Goal: Task Accomplishment & Management: Manage account settings

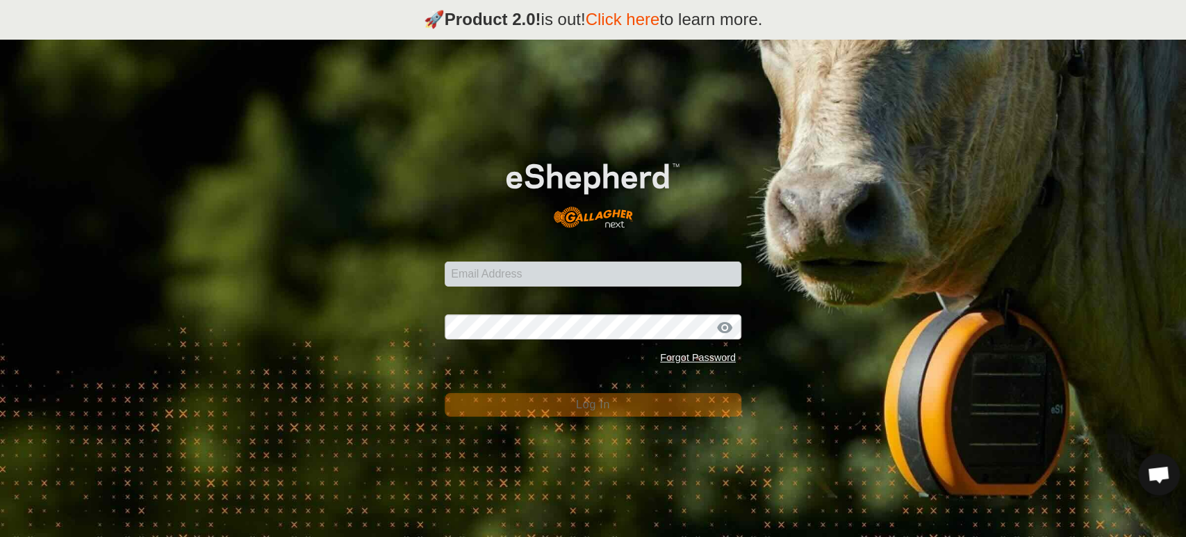
scroll to position [7282, 0]
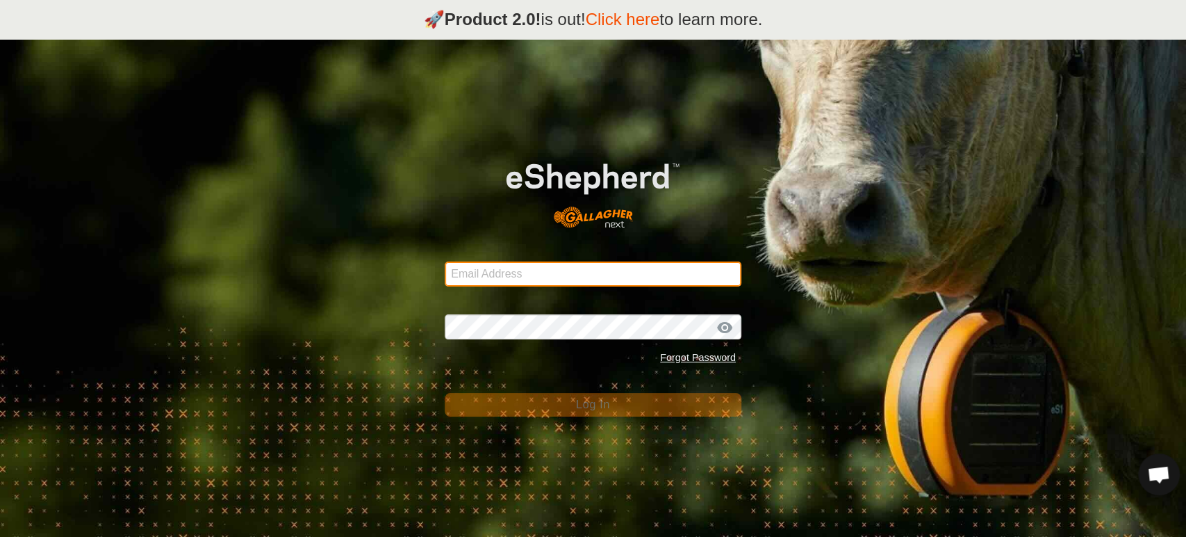
type input "atokad09@yahoo.com"
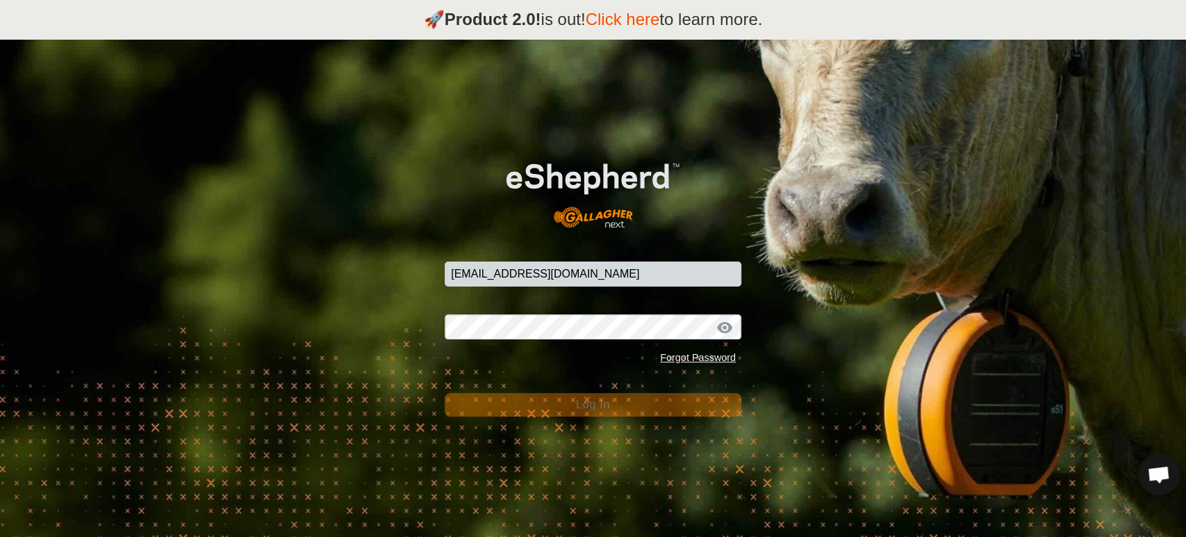
click at [455, 397] on button "Log In" at bounding box center [593, 405] width 297 height 24
click at [583, 411] on button "Log In" at bounding box center [593, 405] width 297 height 24
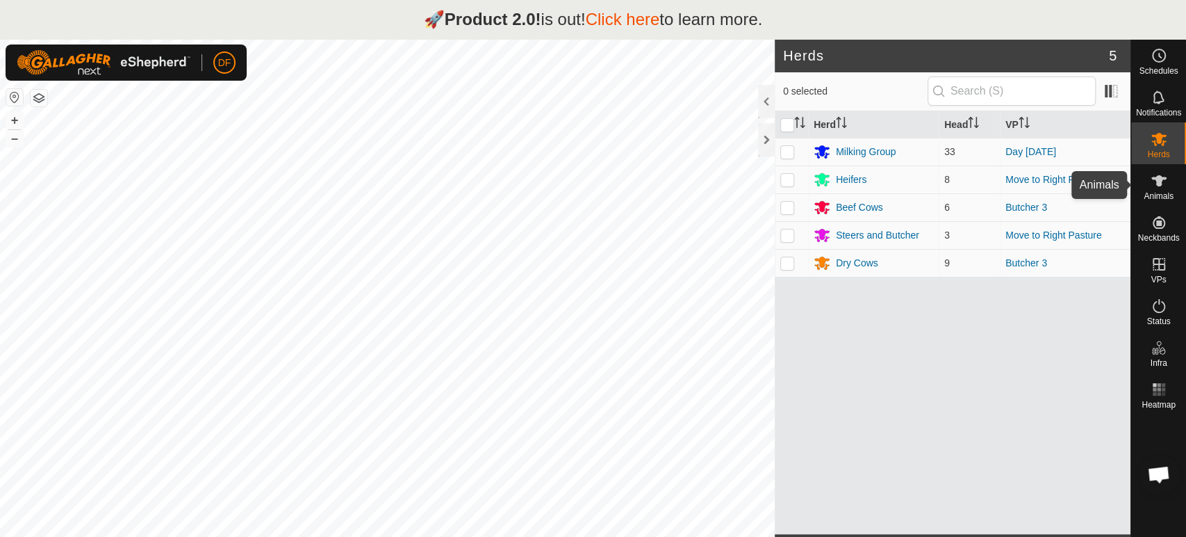
click at [1164, 189] on es-animals-svg-icon at bounding box center [1159, 181] width 25 height 22
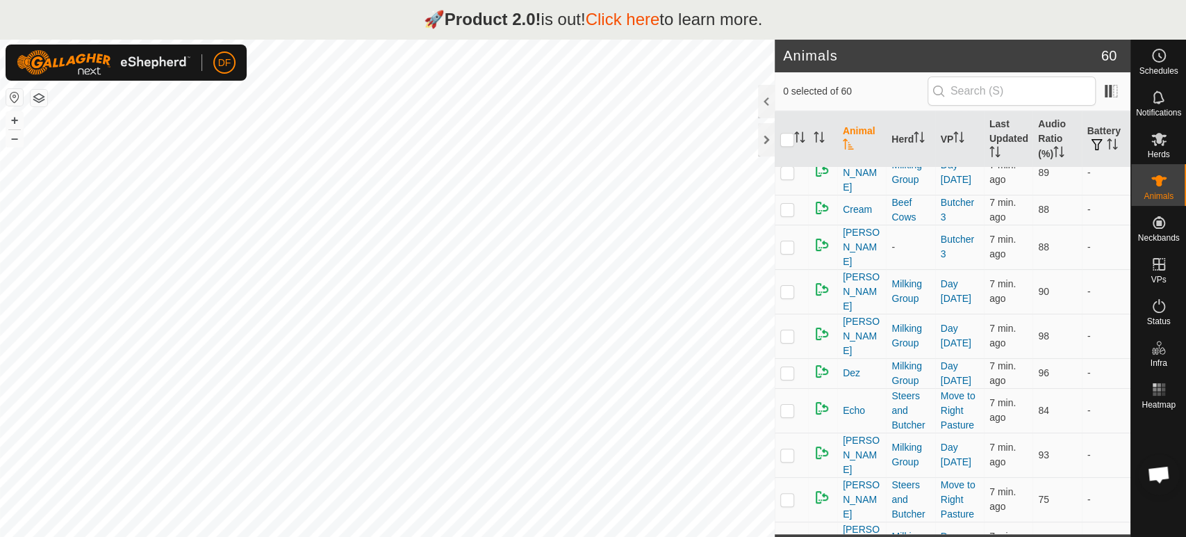
scroll to position [484, 0]
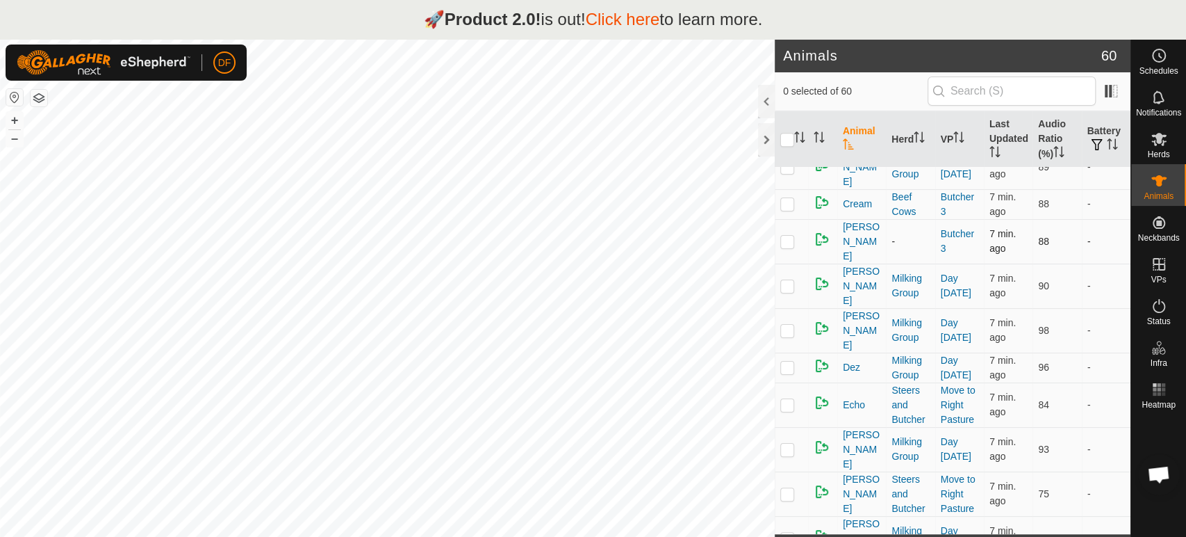
click at [790, 236] on p-checkbox at bounding box center [788, 241] width 14 height 11
checkbox input "true"
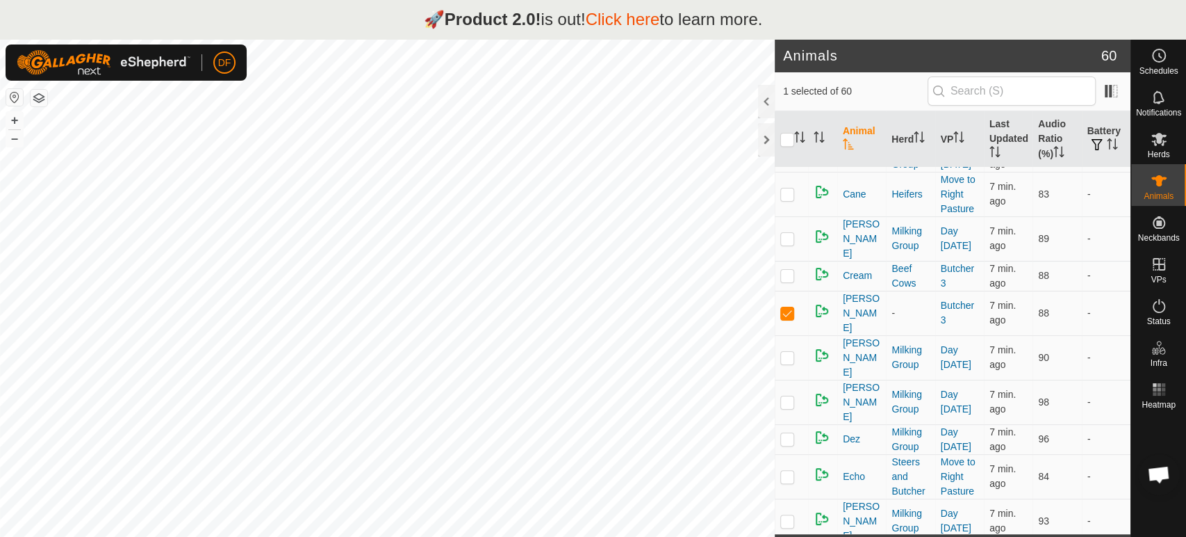
scroll to position [415, 0]
click at [784, 258] on td at bounding box center [791, 273] width 33 height 30
checkbox input "true"
click at [785, 304] on p-checkbox at bounding box center [788, 309] width 14 height 11
checkbox input "false"
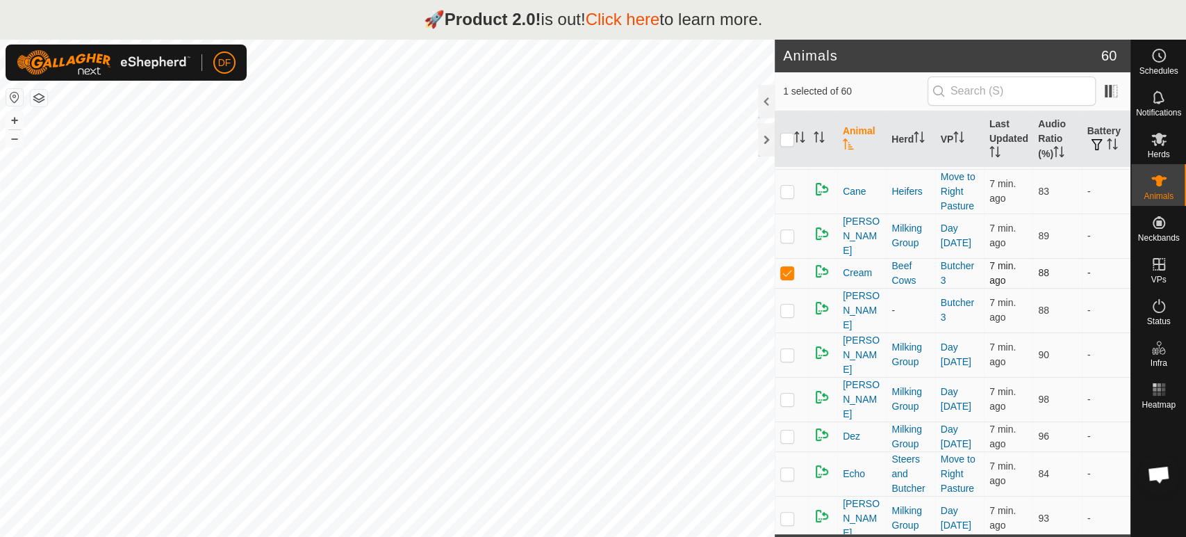
click at [787, 267] on p-checkbox at bounding box center [788, 272] width 14 height 11
checkbox input "false"
click at [787, 304] on p-checkbox at bounding box center [788, 309] width 14 height 11
checkbox input "true"
click at [1161, 140] on icon at bounding box center [1159, 139] width 17 height 17
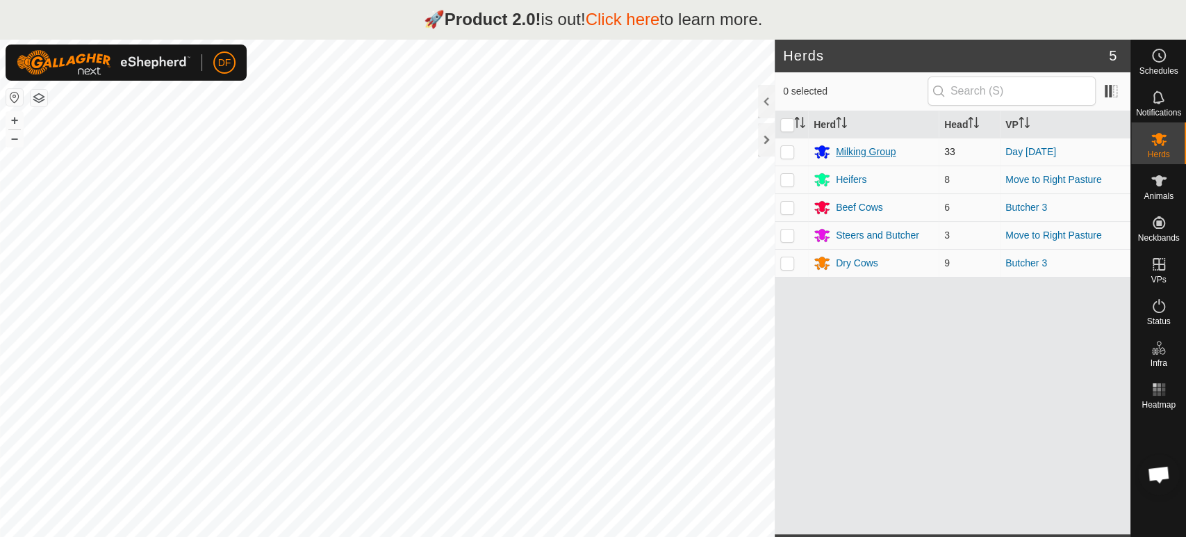
click at [901, 147] on div "Milking Group" at bounding box center [874, 151] width 120 height 17
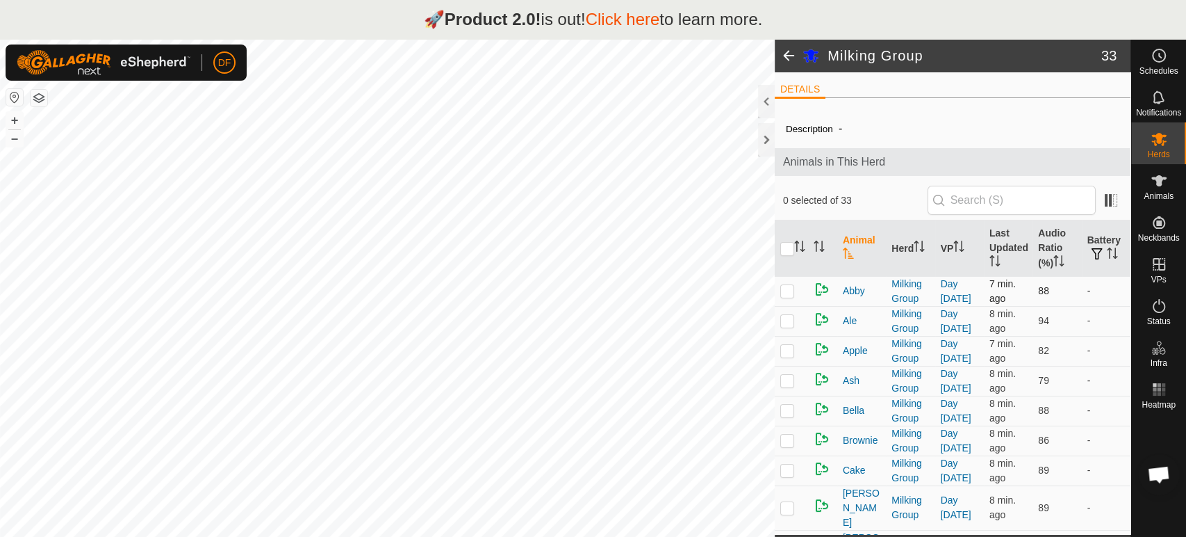
click at [788, 295] on p-checkbox at bounding box center [788, 290] width 14 height 11
checkbox input "false"
click at [1172, 183] on div "Animals" at bounding box center [1158, 185] width 55 height 42
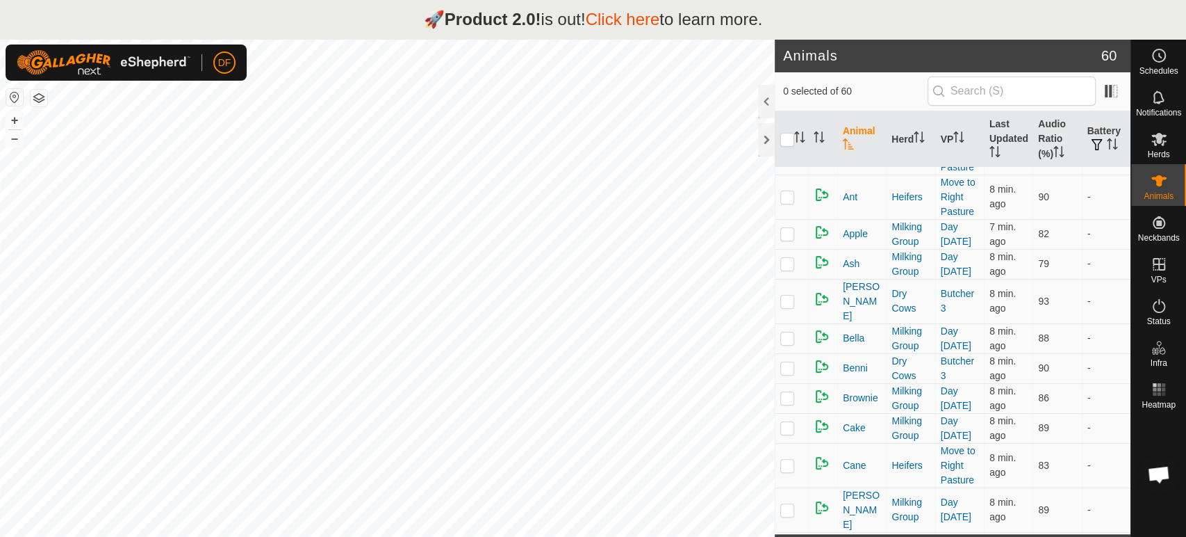
scroll to position [144, 0]
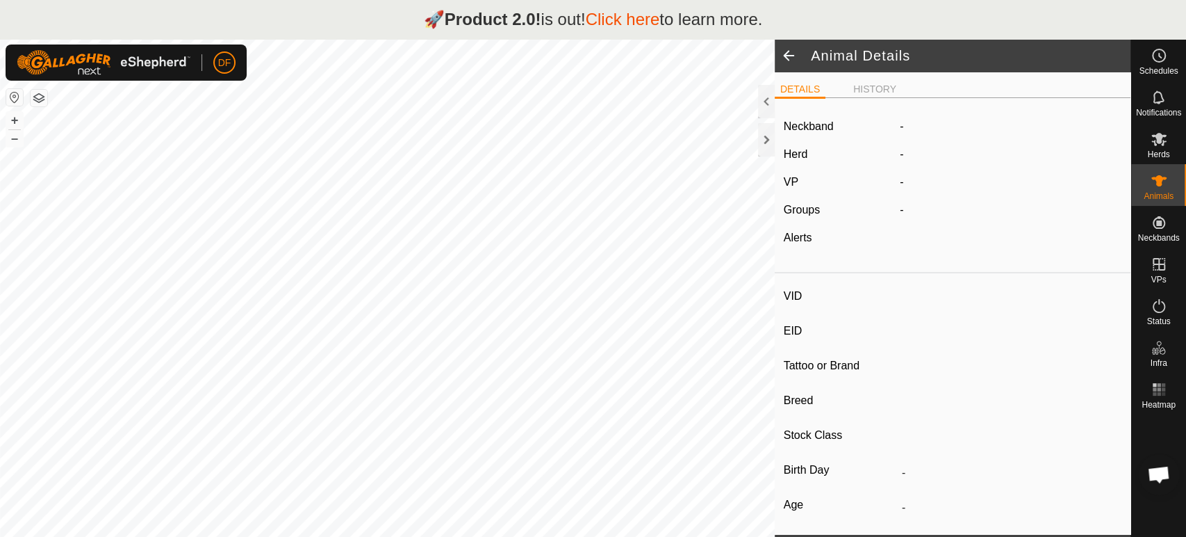
type input "[PERSON_NAME]"
type input "-"
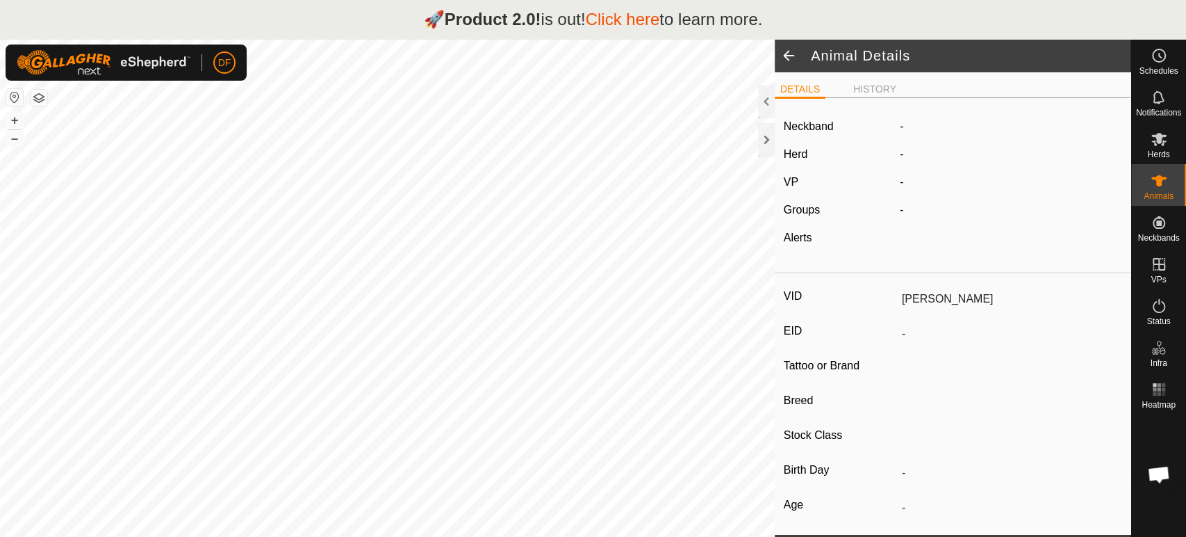
type input "-"
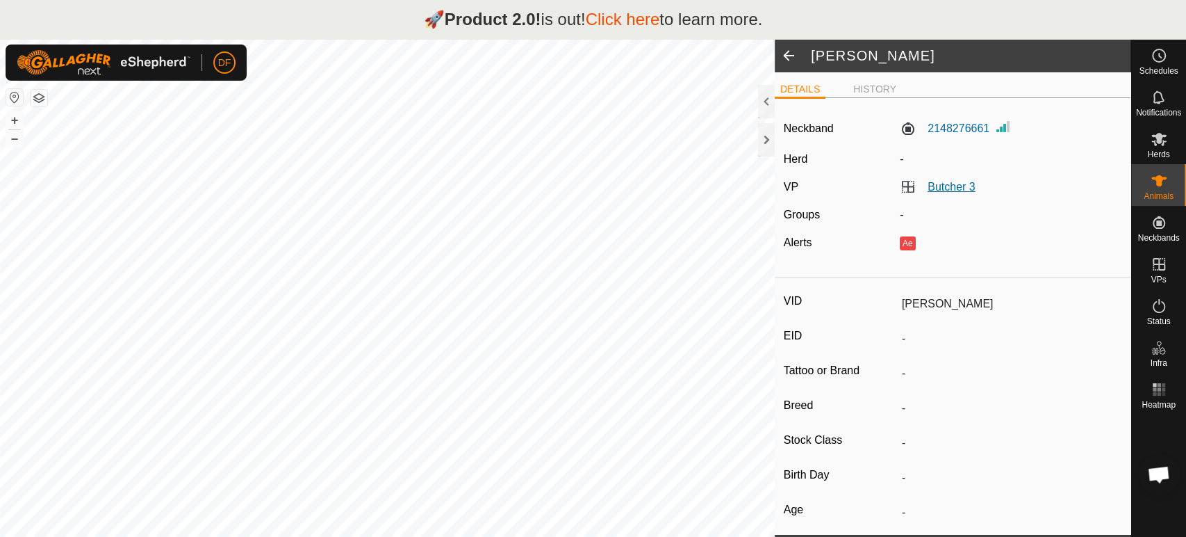
click at [945, 188] on link "Butcher 3" at bounding box center [951, 187] width 47 height 12
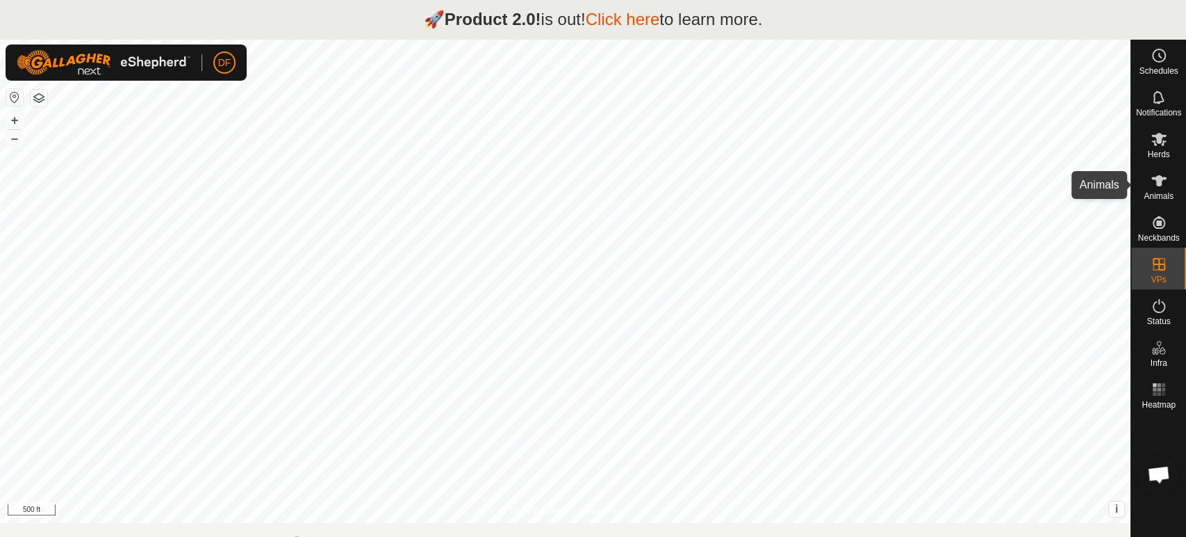
click at [1159, 188] on icon at bounding box center [1159, 180] width 17 height 17
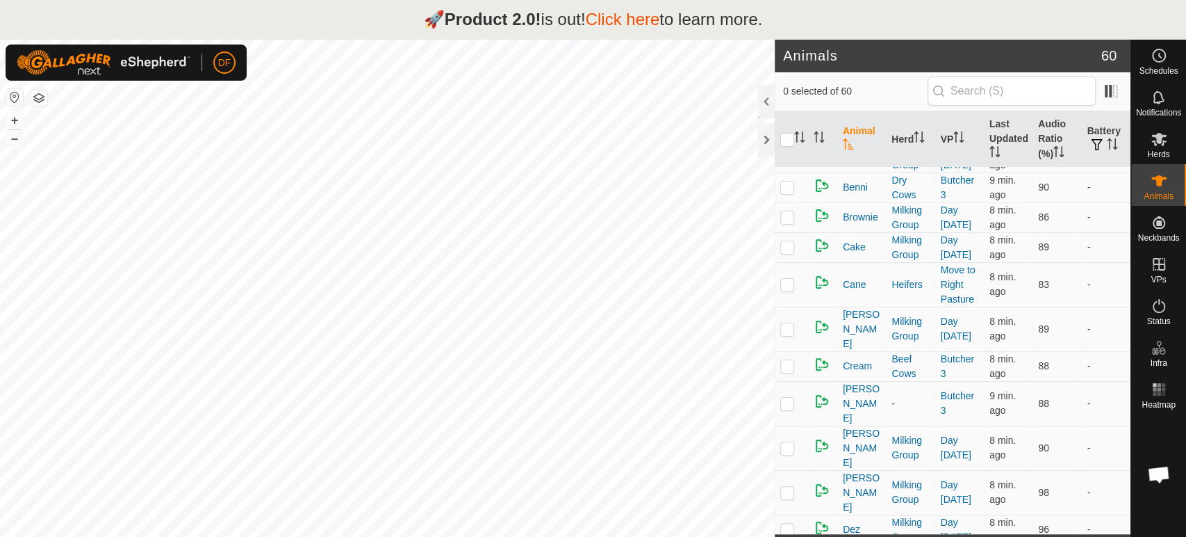
scroll to position [318, 0]
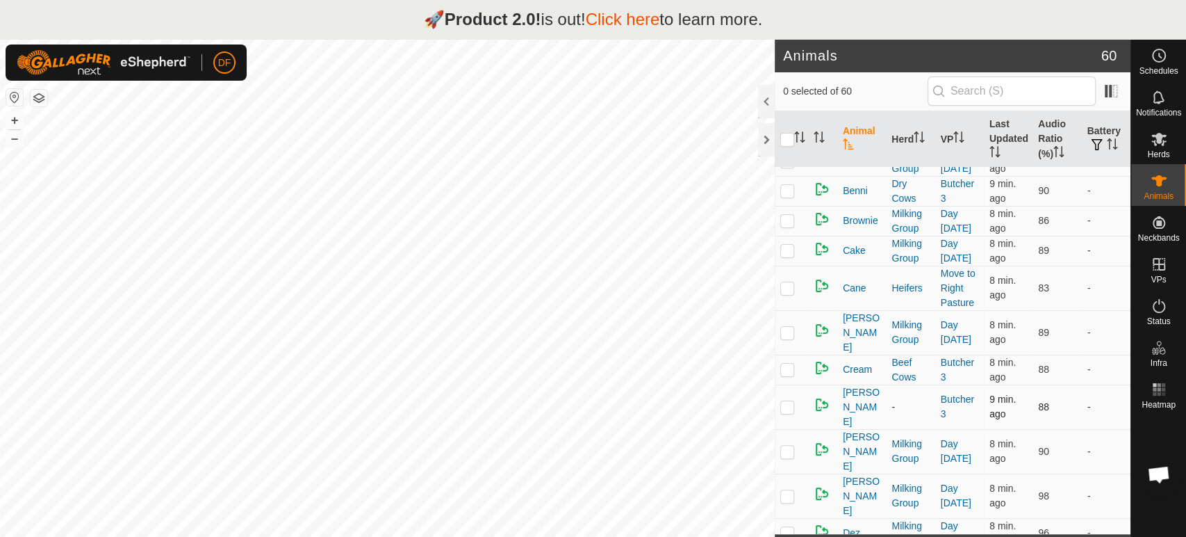
click at [784, 401] on p-checkbox at bounding box center [788, 406] width 14 height 11
checkbox input "true"
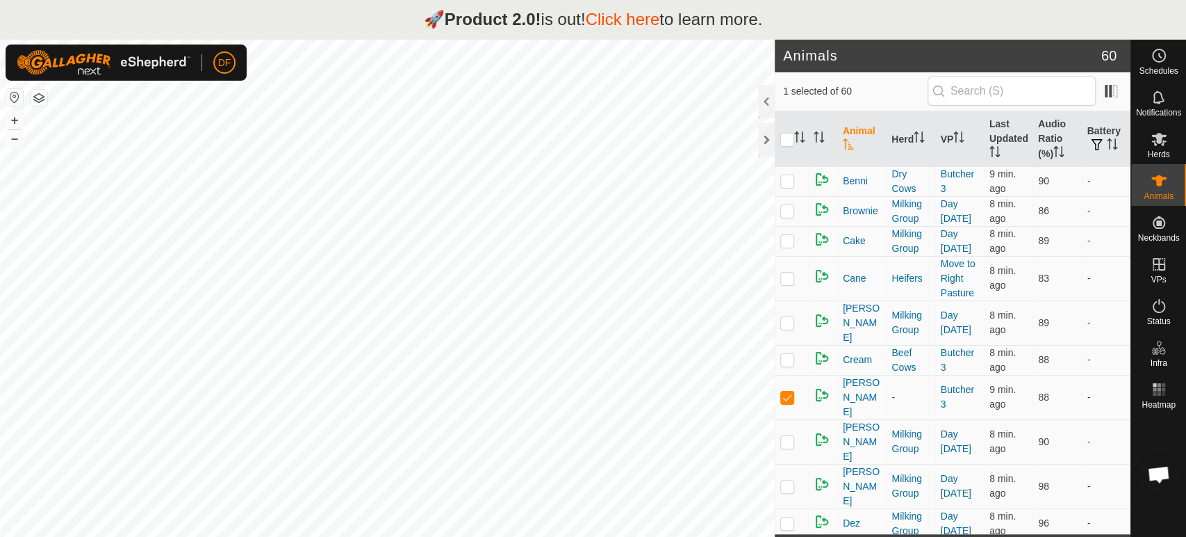
scroll to position [311, 0]
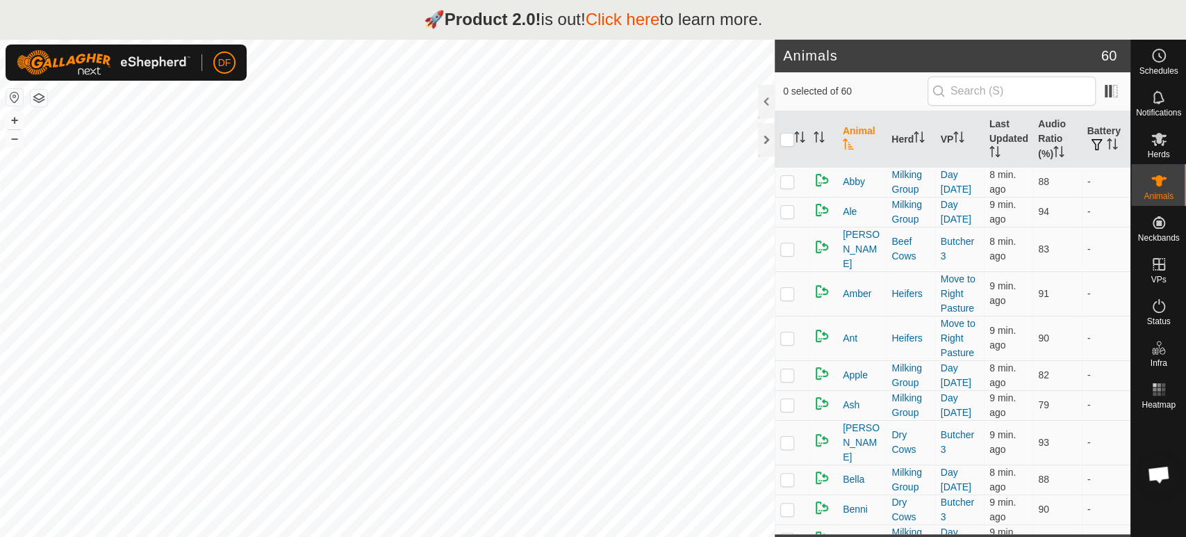
scroll to position [7282, 0]
click at [798, 215] on td at bounding box center [791, 212] width 33 height 30
click at [788, 213] on p-checkbox at bounding box center [788, 211] width 14 height 11
checkbox input "false"
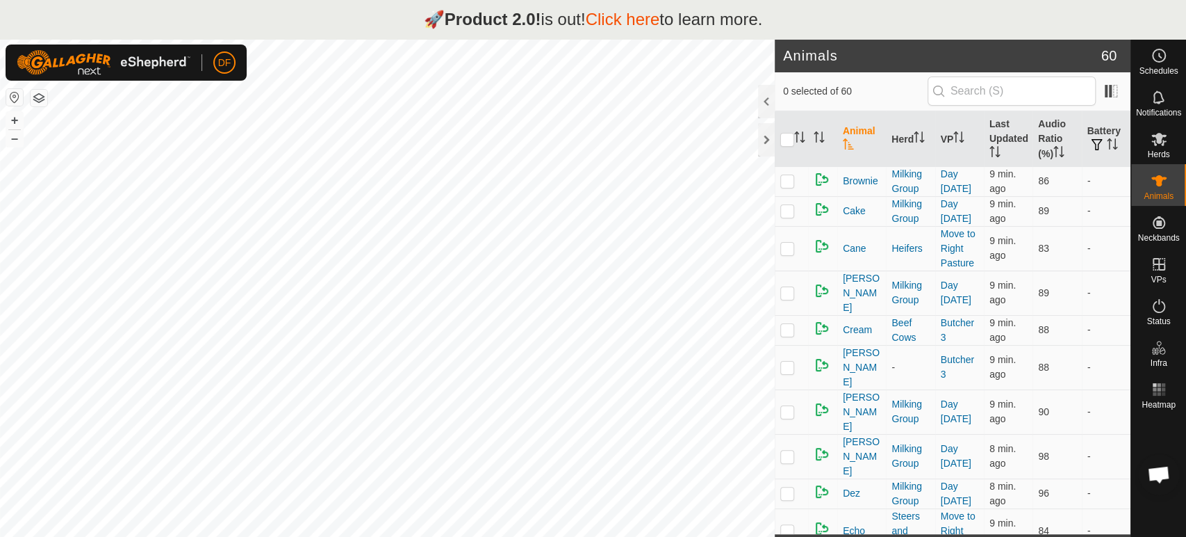
scroll to position [363, 0]
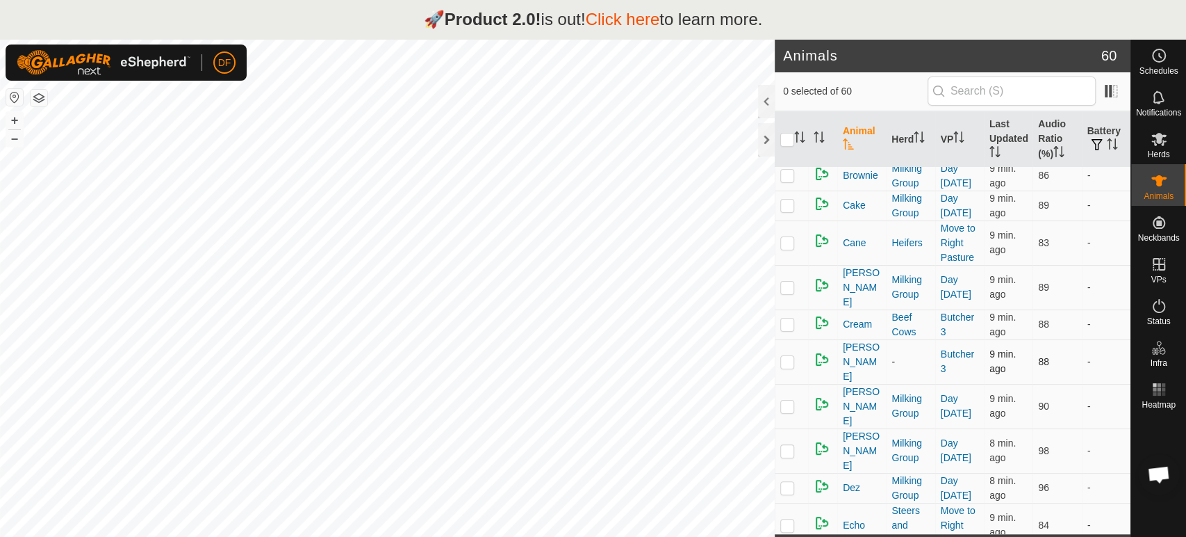
click at [782, 356] on p-checkbox at bounding box center [788, 361] width 14 height 11
checkbox input "true"
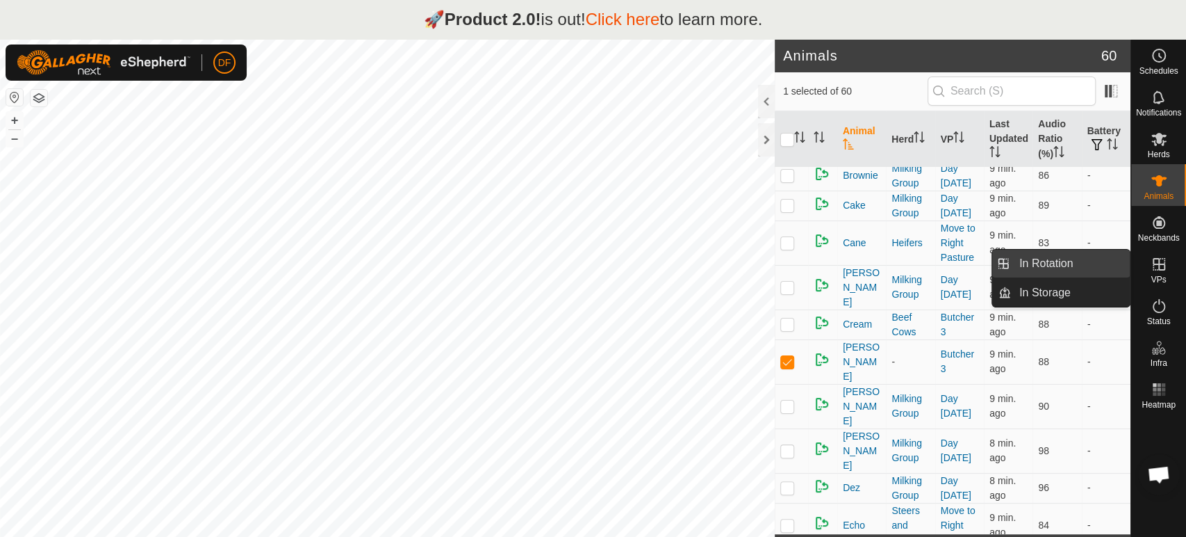
click at [1103, 274] on link "In Rotation" at bounding box center [1070, 264] width 119 height 28
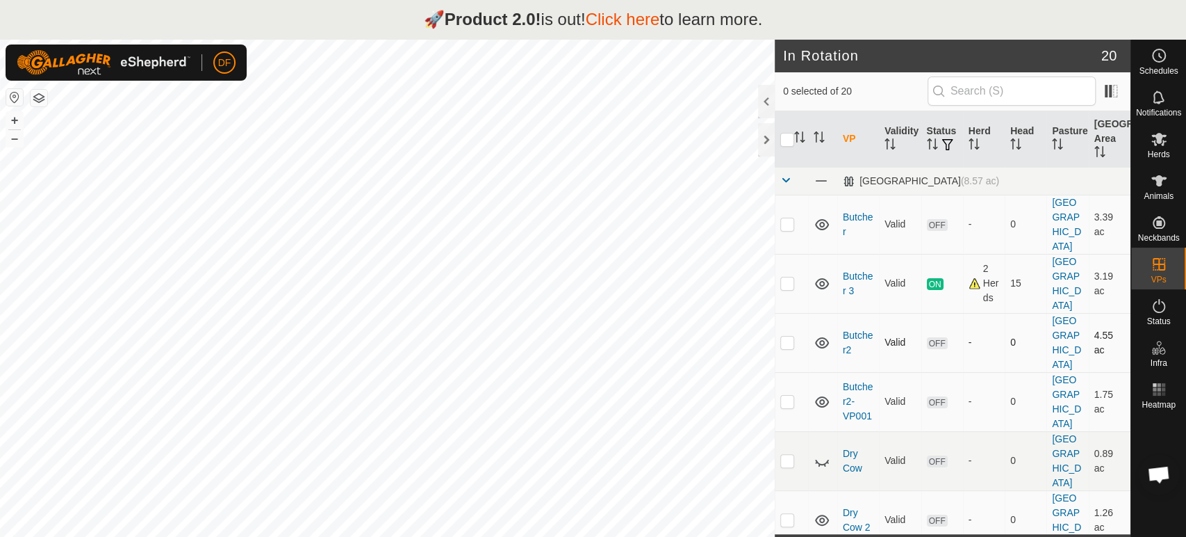
click at [785, 313] on td at bounding box center [791, 342] width 33 height 59
checkbox input "true"
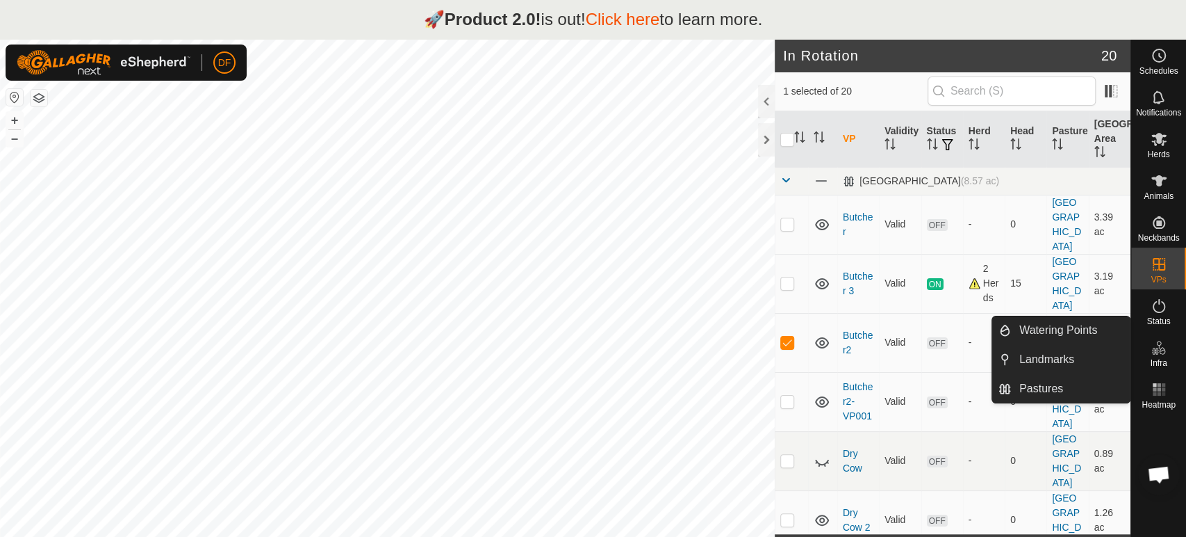
click at [1170, 473] on span "Open chat" at bounding box center [1159, 474] width 42 height 42
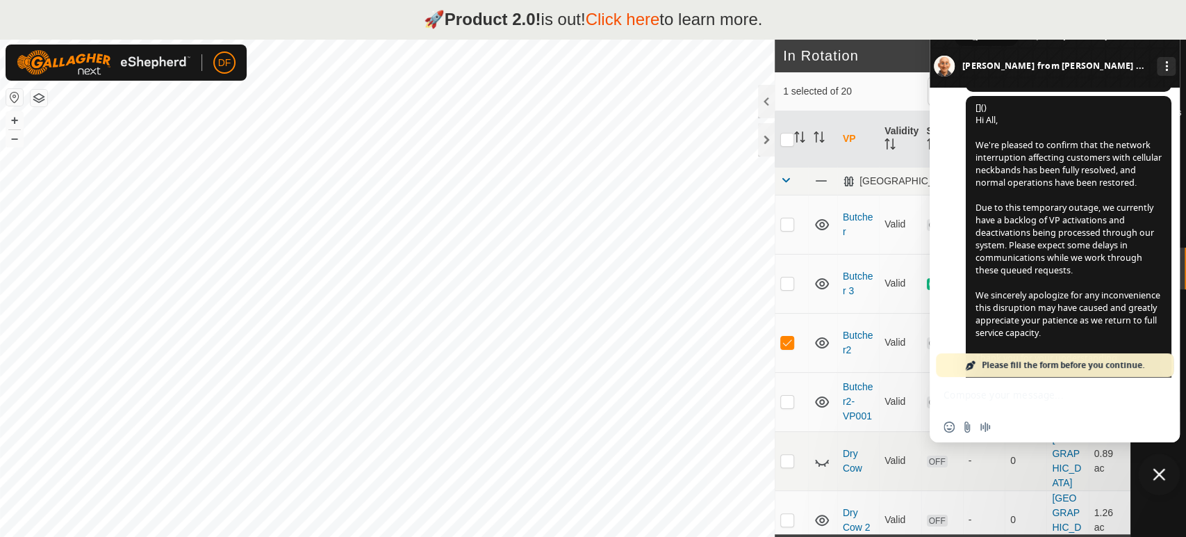
click at [1015, 402] on div "Insert an emoji Send a file Audio message" at bounding box center [1055, 409] width 250 height 65
click at [1161, 471] on span "Close chat" at bounding box center [1159, 474] width 13 height 13
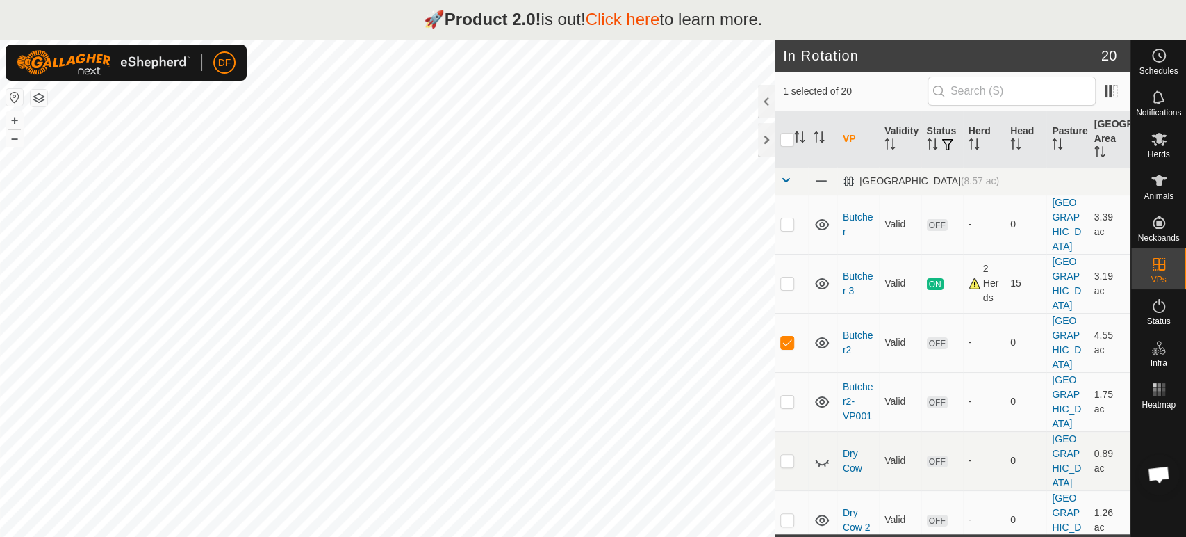
click at [1159, 477] on span "Open chat" at bounding box center [1158, 475] width 23 height 19
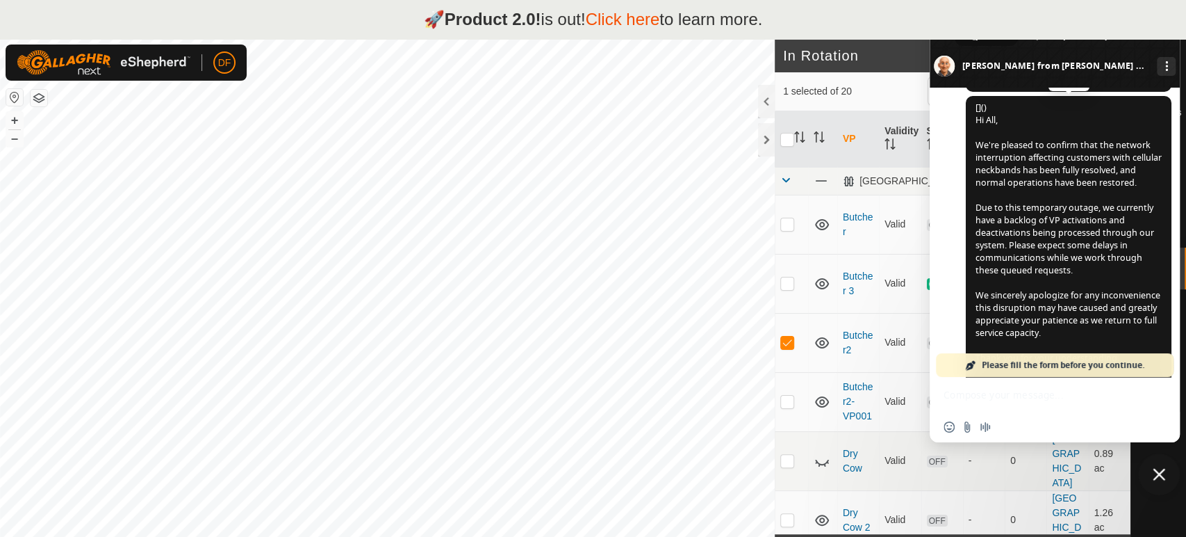
click at [1157, 236] on span "[]() Hi All, We're pleased to confirm that the network interruption affecting c…" at bounding box center [1069, 244] width 186 height 287
click at [1070, 362] on span "Please fill the form before you continue." at bounding box center [1063, 365] width 163 height 24
click at [988, 366] on span "Please fill the form before you continue." at bounding box center [1063, 365] width 163 height 24
click at [1166, 474] on span "Close chat" at bounding box center [1159, 474] width 42 height 42
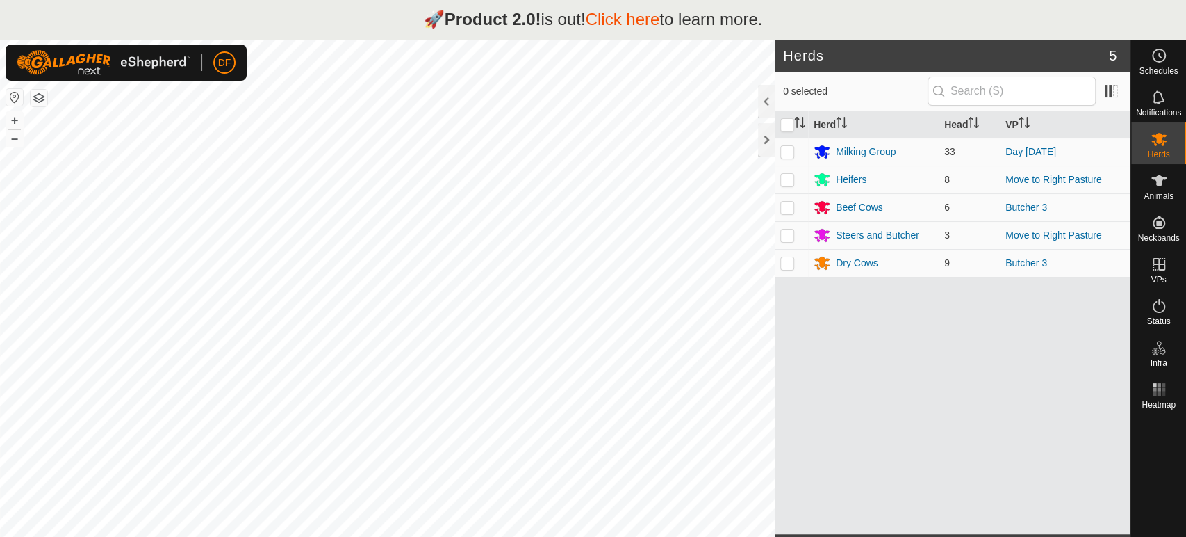
click at [626, 22] on link "Click here" at bounding box center [622, 19] width 74 height 19
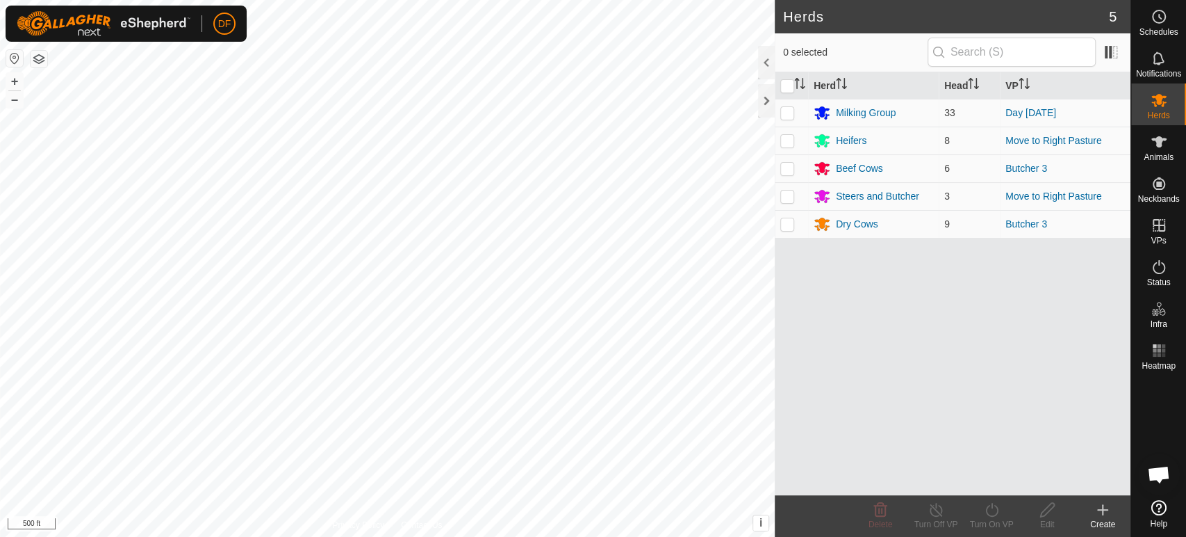
scroll to position [7282, 0]
click at [1159, 154] on span "Animals" at bounding box center [1159, 157] width 30 height 8
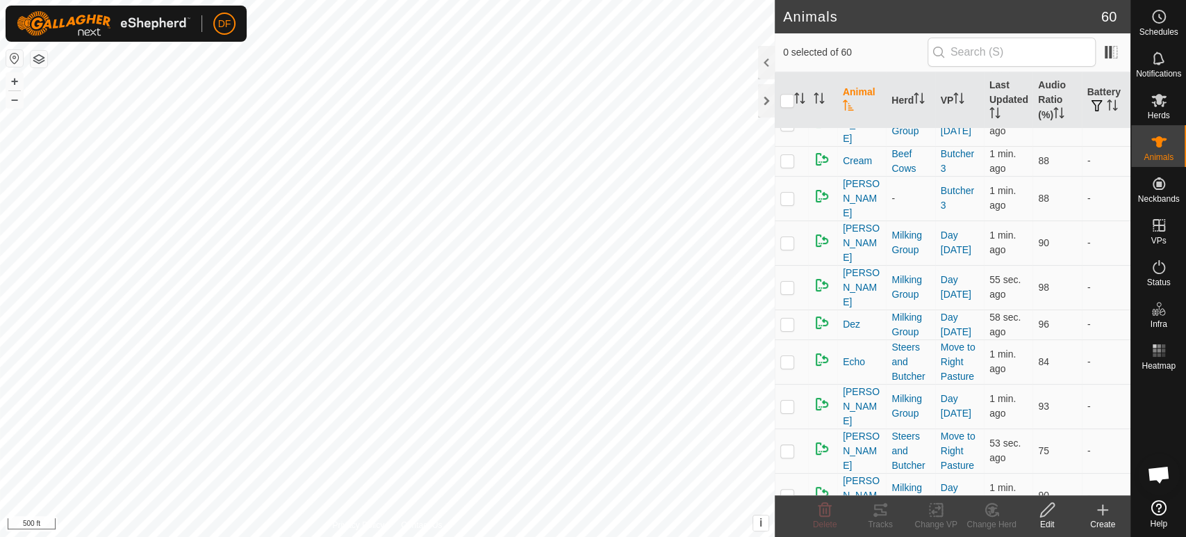
scroll to position [482, 0]
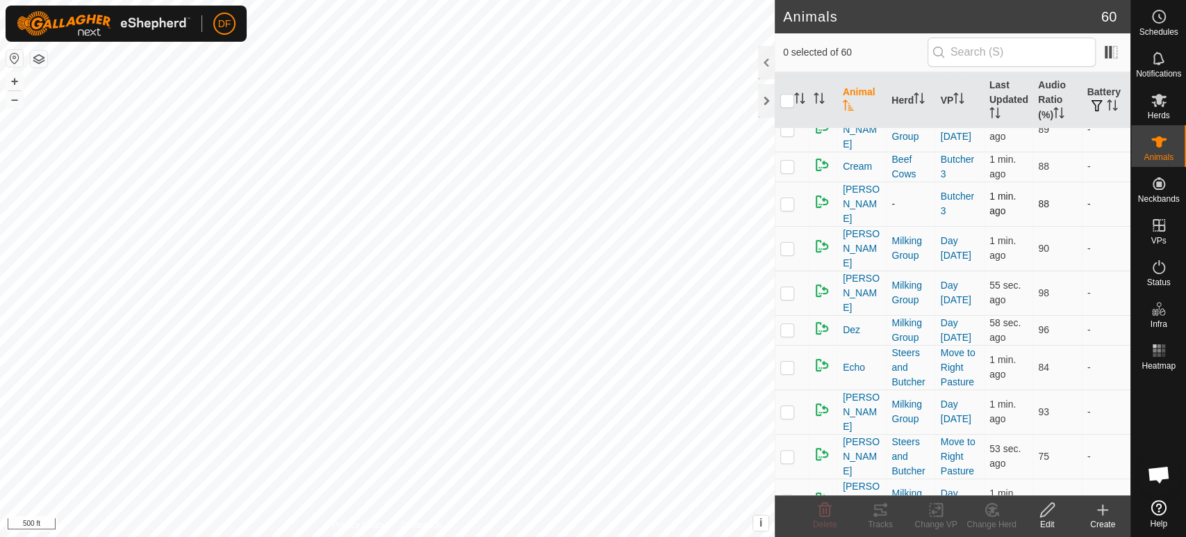
click at [788, 198] on p-checkbox at bounding box center [788, 203] width 14 height 11
click at [986, 512] on icon at bounding box center [992, 509] width 12 height 13
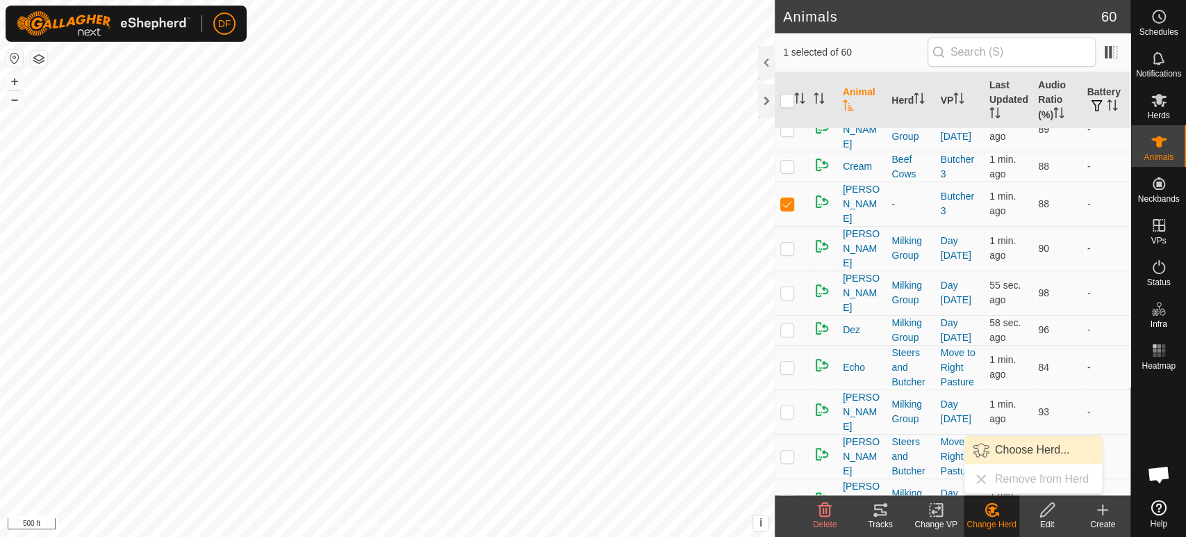
click at [1017, 452] on link "Choose Herd..." at bounding box center [1034, 450] width 138 height 28
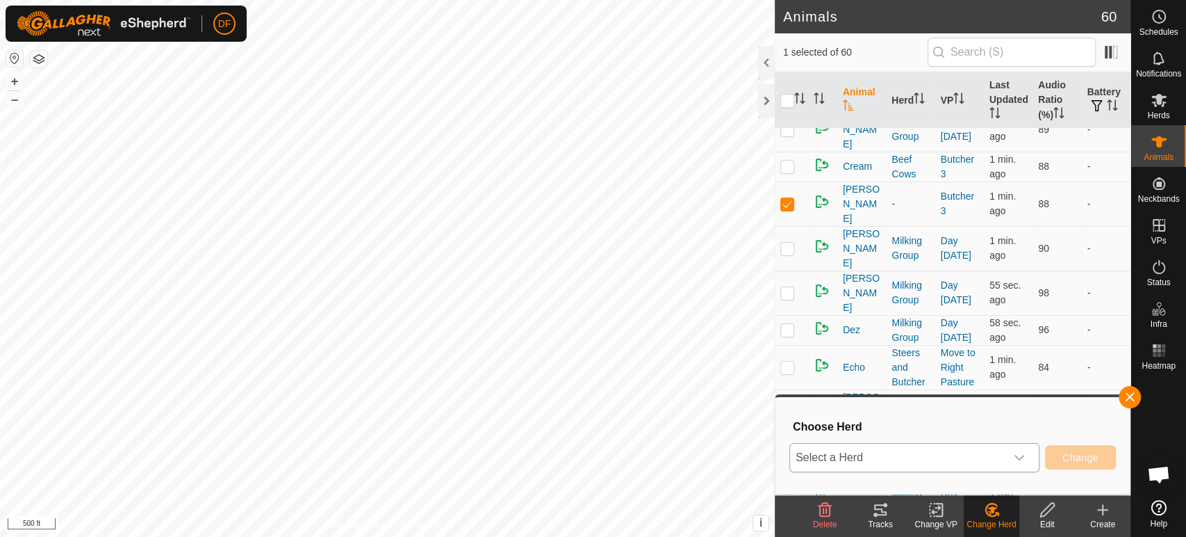
click at [1013, 460] on div "dropdown trigger" at bounding box center [1020, 457] width 28 height 28
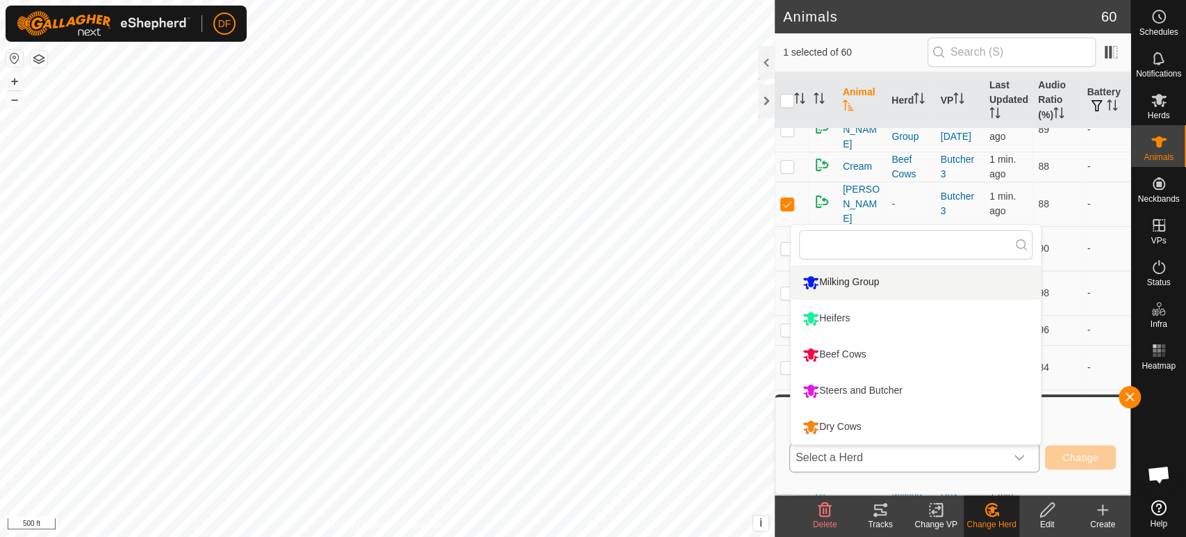
click at [869, 284] on li "Milking Group" at bounding box center [916, 282] width 250 height 35
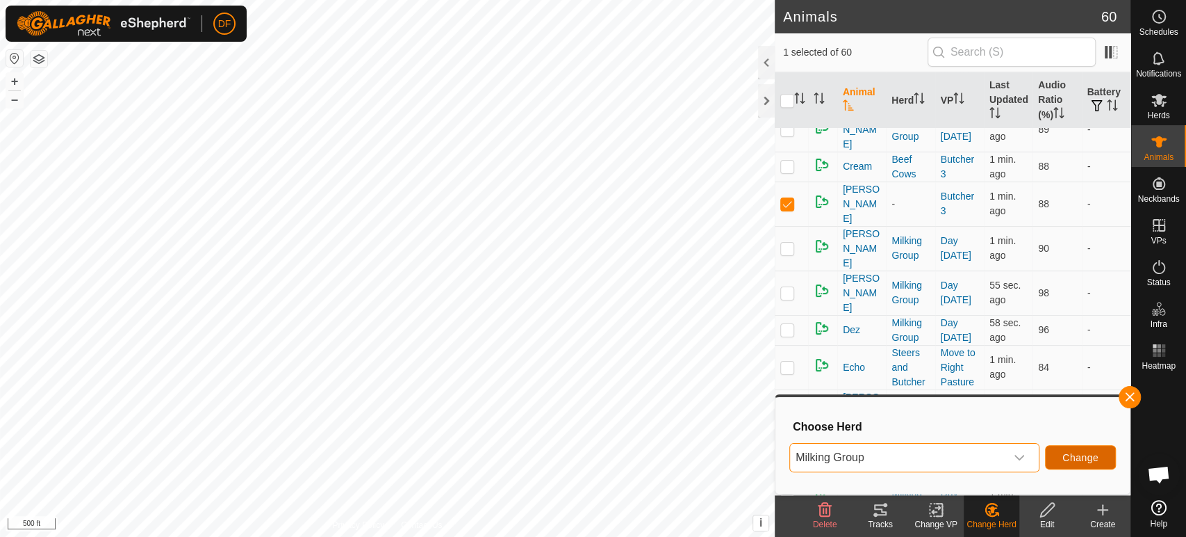
click at [1074, 458] on span "Change" at bounding box center [1081, 457] width 36 height 11
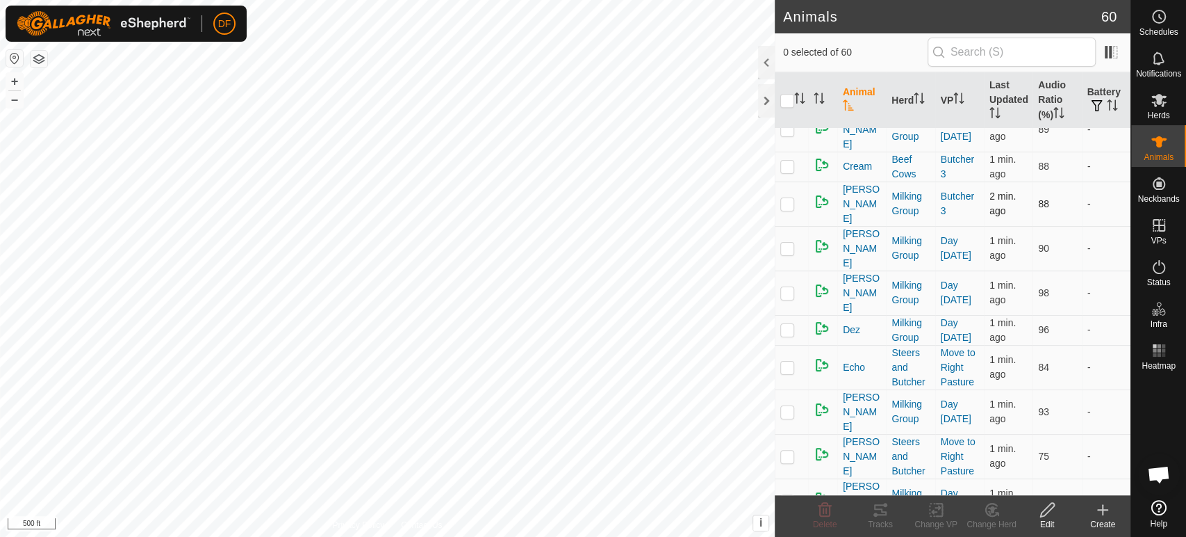
click at [787, 198] on p-checkbox at bounding box center [788, 203] width 14 height 11
checkbox input "true"
click at [931, 513] on icon at bounding box center [936, 509] width 17 height 17
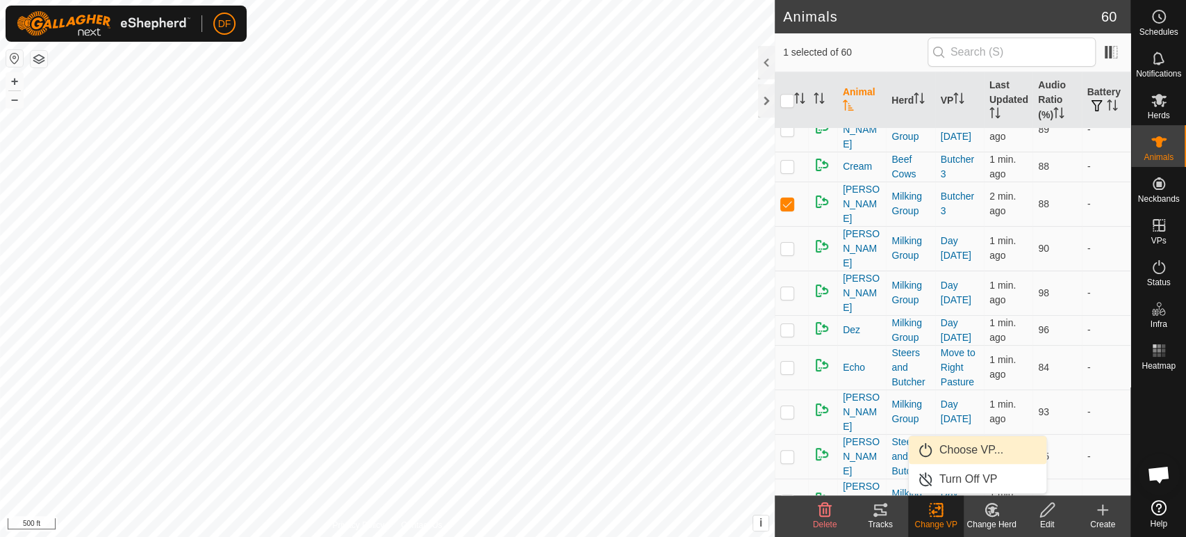
click at [958, 455] on link "Choose VP..." at bounding box center [978, 450] width 138 height 28
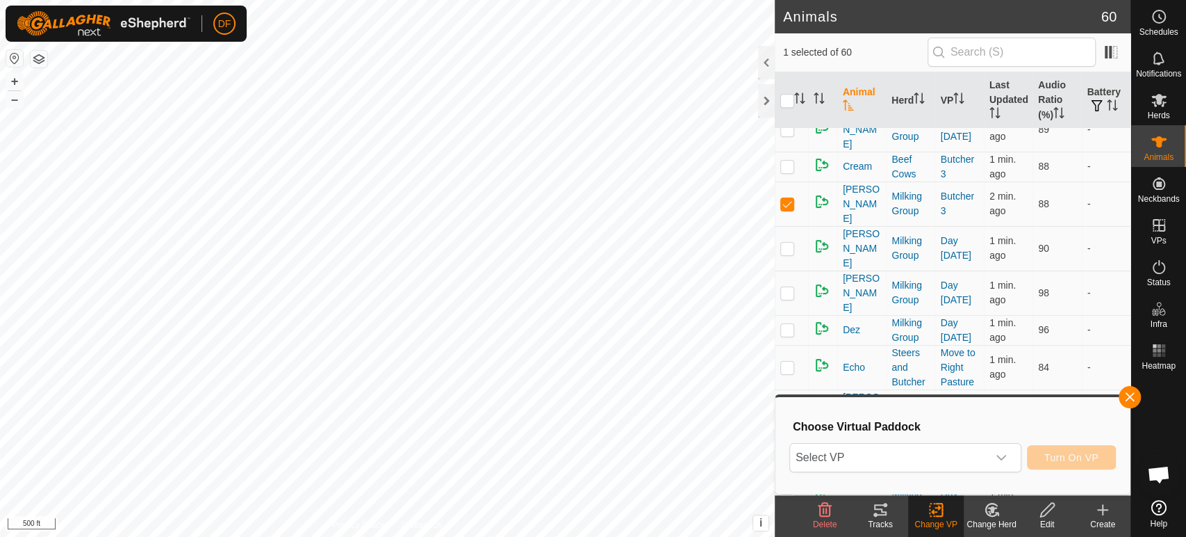
click at [958, 455] on span "Select VP" at bounding box center [888, 457] width 197 height 28
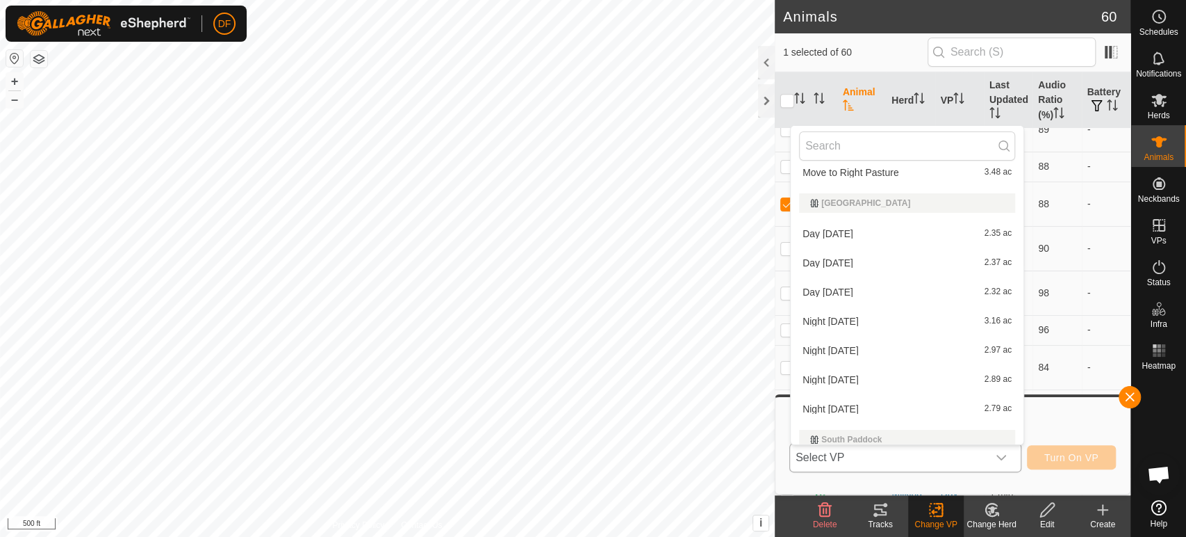
scroll to position [365, 0]
click at [862, 291] on li "Day Sept 18 2.32 ac" at bounding box center [907, 288] width 233 height 28
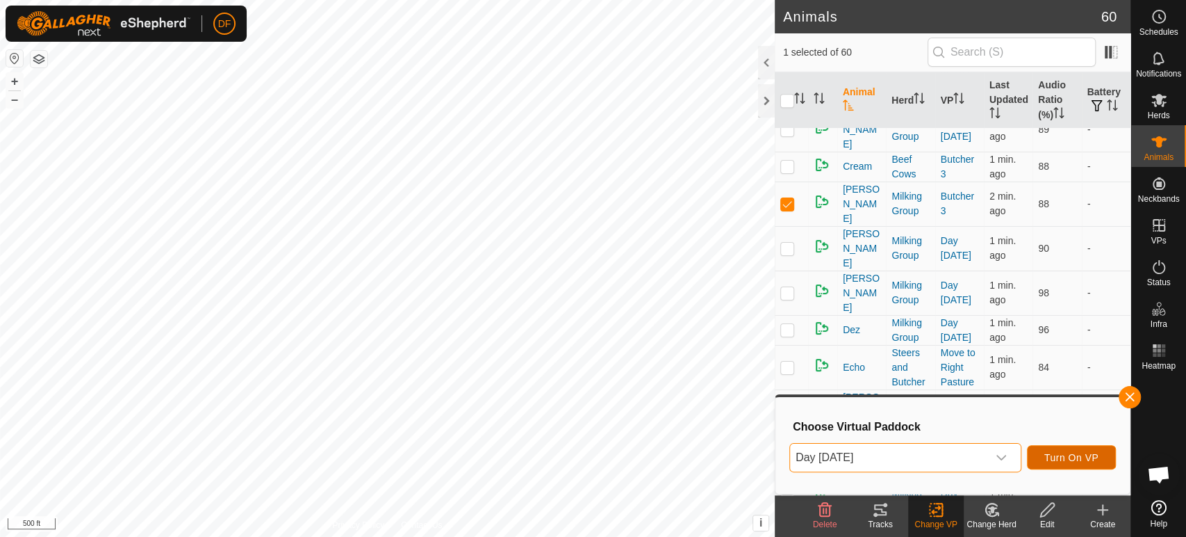
click at [1052, 459] on span "Turn On VP" at bounding box center [1072, 457] width 54 height 11
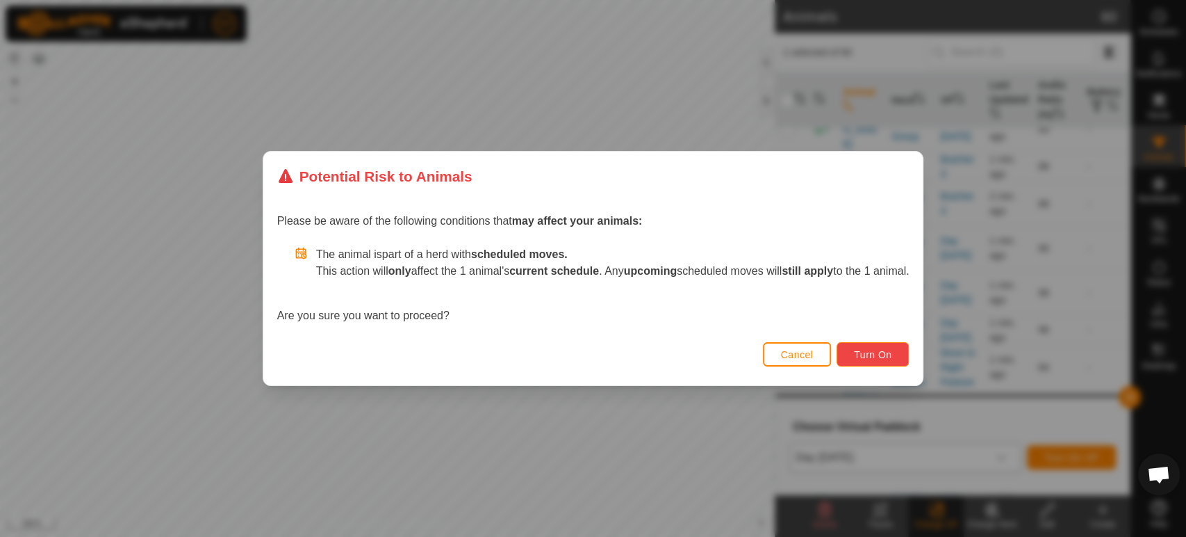
click at [879, 350] on span "Turn On" at bounding box center [873, 354] width 38 height 11
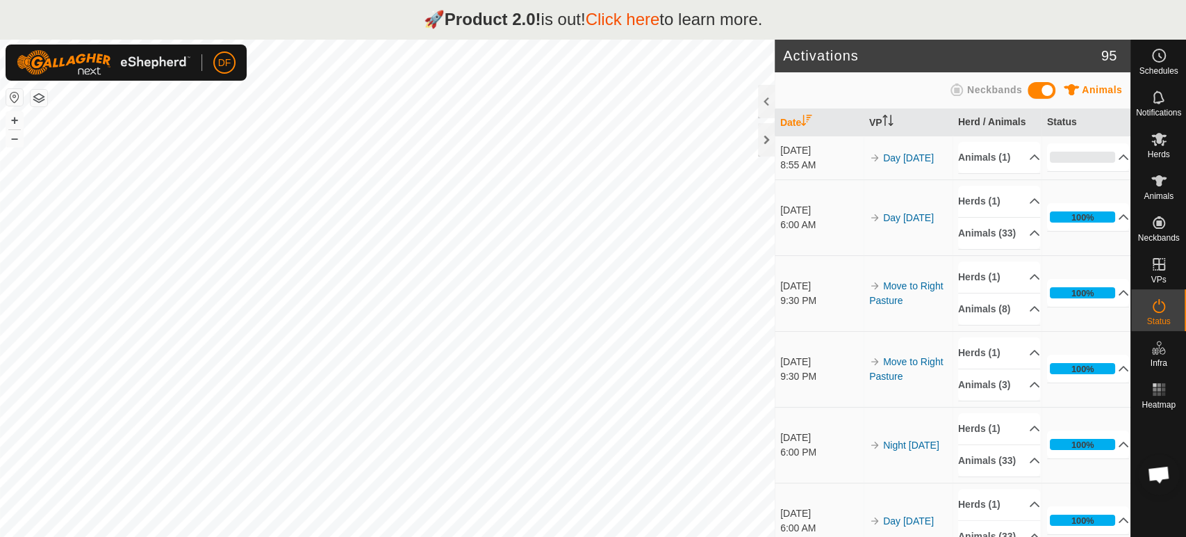
scroll to position [7282, 0]
click at [1159, 311] on icon at bounding box center [1159, 305] width 17 height 17
click at [13, 115] on button "+" at bounding box center [14, 120] width 17 height 17
click at [13, 122] on button "+" at bounding box center [14, 120] width 17 height 17
click at [627, 22] on link "Click here" at bounding box center [622, 19] width 74 height 19
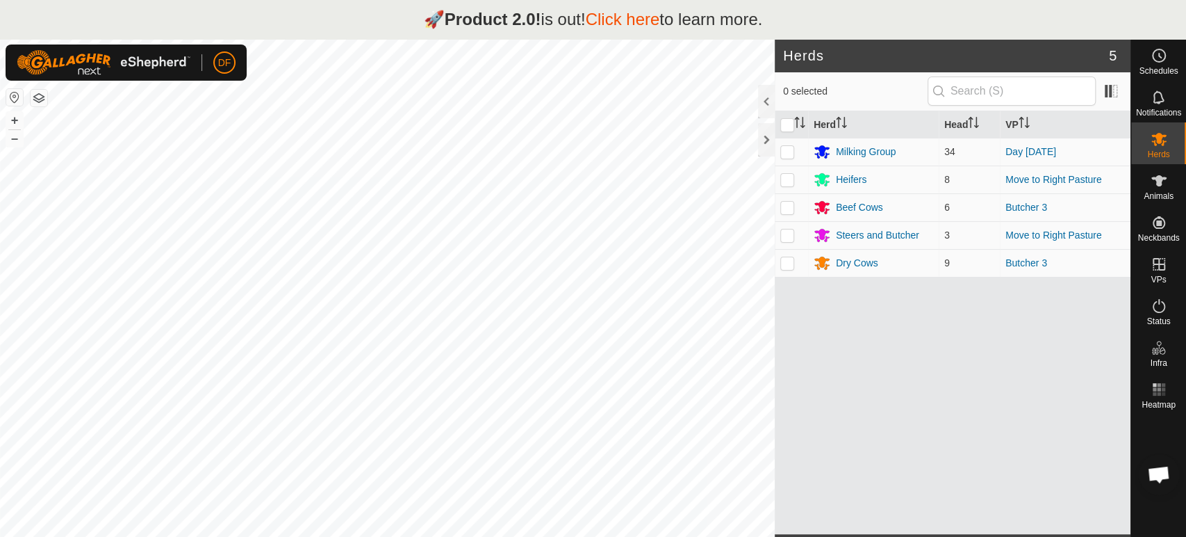
scroll to position [7282, 0]
click at [1166, 199] on span "Animals" at bounding box center [1159, 196] width 30 height 8
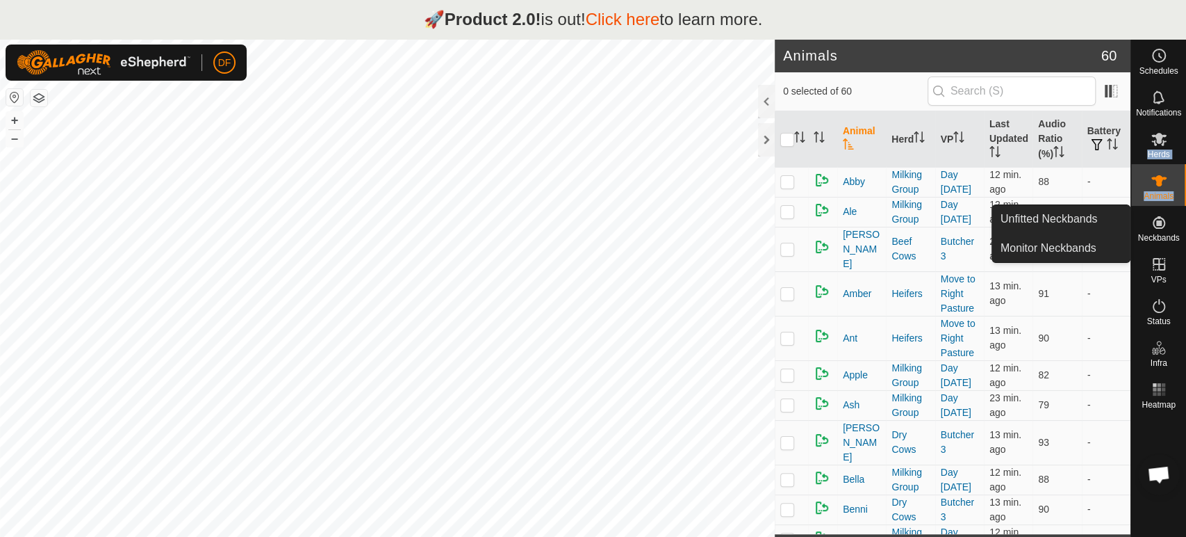
drag, startPoint x: 1185, startPoint y: 100, endPoint x: 1185, endPoint y: 234, distance: 134.1
click at [1185, 234] on nav "Schedules Notifications Herds Animals Neckbands VPs Status Infra Heatmap Help" at bounding box center [1158, 307] width 55 height 537
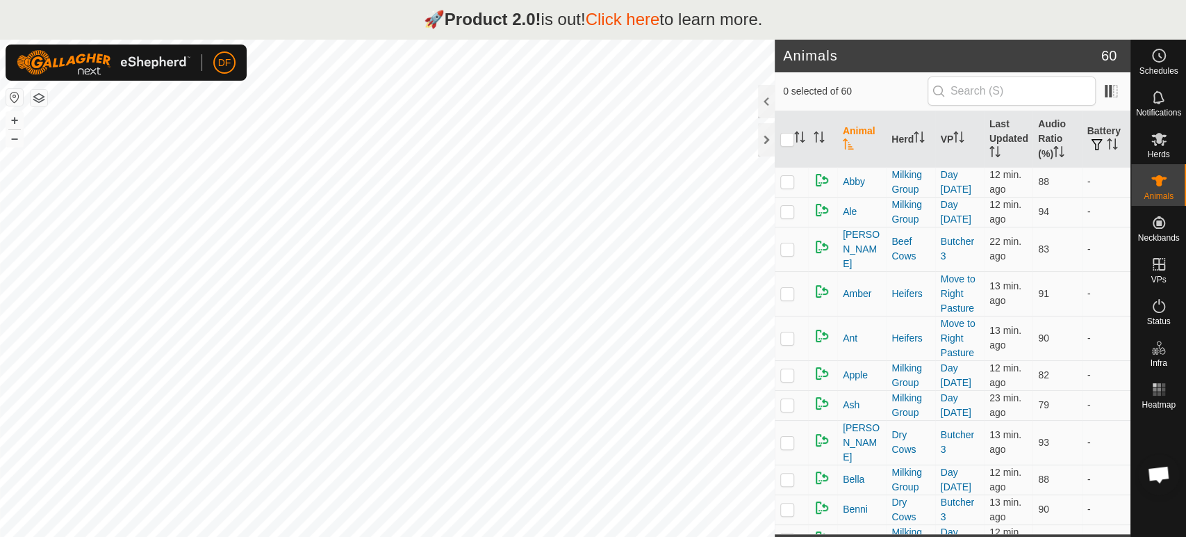
drag, startPoint x: 1185, startPoint y: 478, endPoint x: 1185, endPoint y: 432, distance: 46.6
click at [1185, 432] on div at bounding box center [1158, 473] width 55 height 119
click at [785, 464] on td at bounding box center [791, 479] width 33 height 30
checkbox input "false"
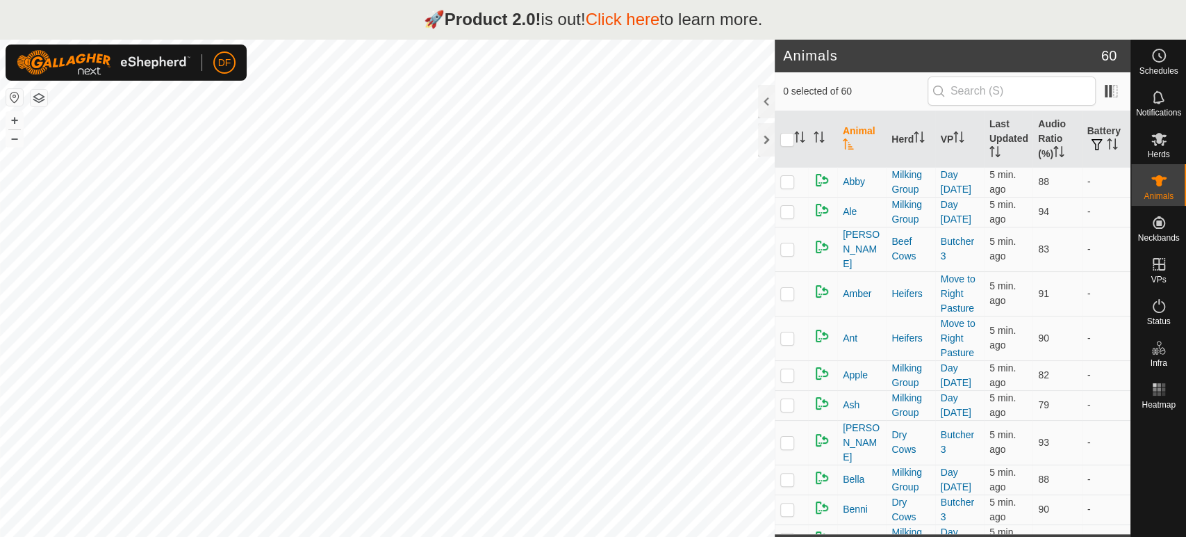
click at [366, 22] on div "🚀 Product 2.0! is out! Click here to learn more." at bounding box center [593, 19] width 1186 height 39
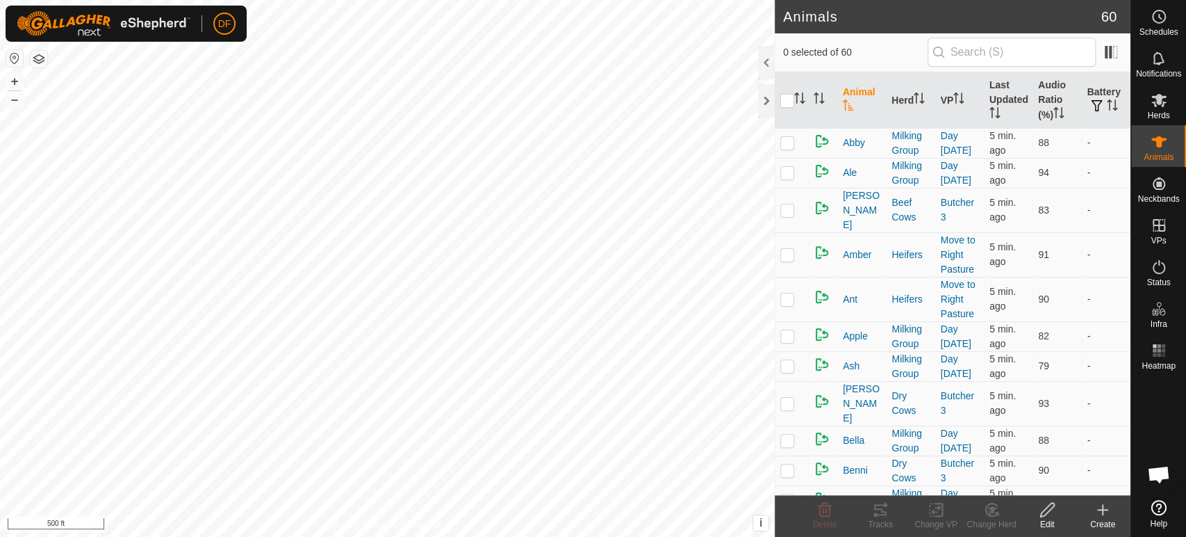
scroll to position [7282, 0]
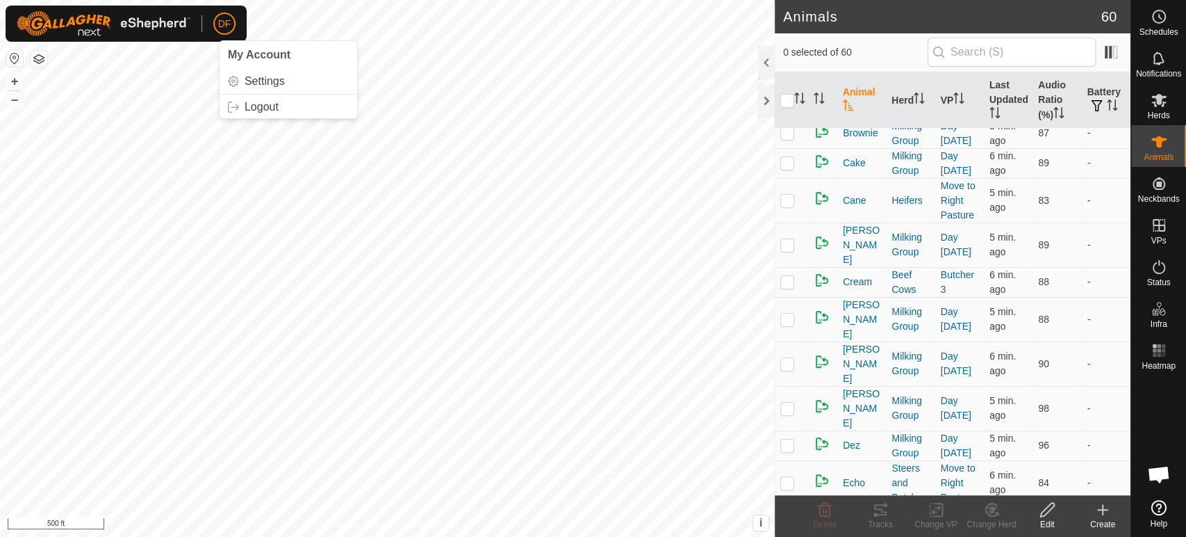
scroll to position [364, 0]
click at [15, 80] on button "+" at bounding box center [14, 81] width 17 height 17
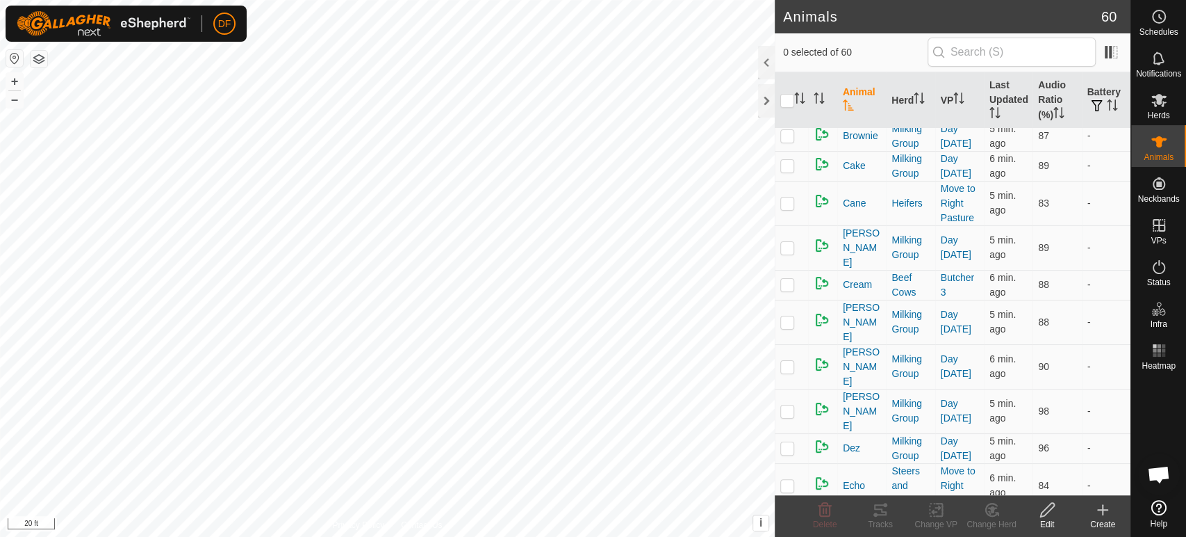
click at [513, 536] on html "DF Schedules Notifications Herds Animals Neckbands VPs Status Infra Heatmap Hel…" at bounding box center [593, 268] width 1186 height 537
click at [571, 536] on html "DF Schedules Notifications Herds Animals Neckbands VPs Status Infra Heatmap Hel…" at bounding box center [593, 268] width 1186 height 537
click at [588, 536] on html "DF Schedules Notifications Herds Animals Neckbands VPs Status Infra Heatmap Hel…" at bounding box center [593, 268] width 1186 height 537
click at [821, 101] on icon "Activate to sort" at bounding box center [822, 102] width 5 height 3
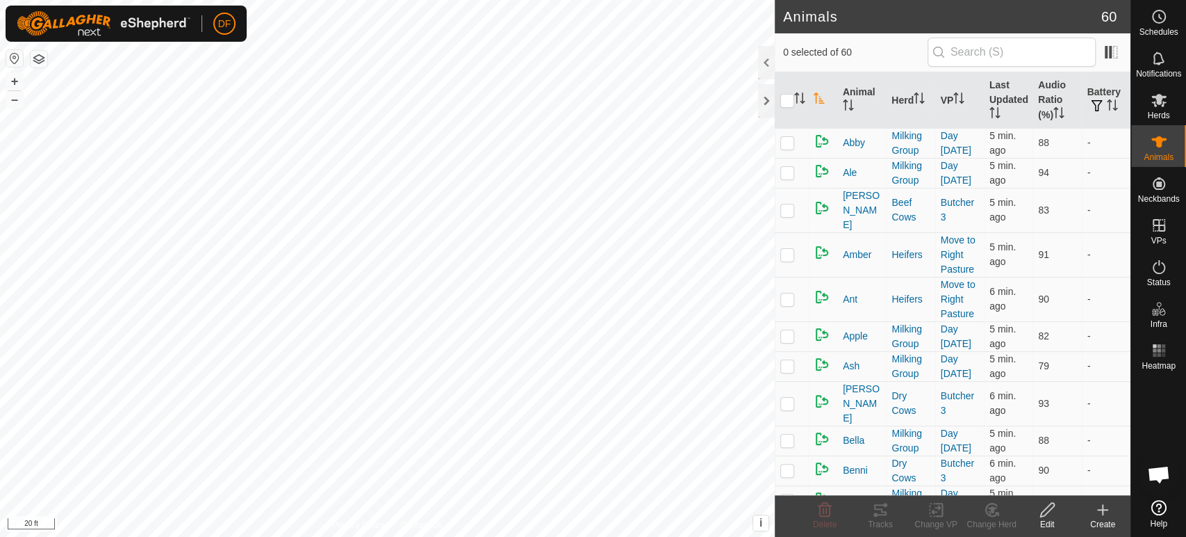
click at [821, 101] on icon "Activate to sort" at bounding box center [819, 97] width 11 height 11
click at [815, 98] on icon "Activate to sort" at bounding box center [819, 97] width 11 height 11
click at [1109, 54] on span at bounding box center [1111, 52] width 22 height 22
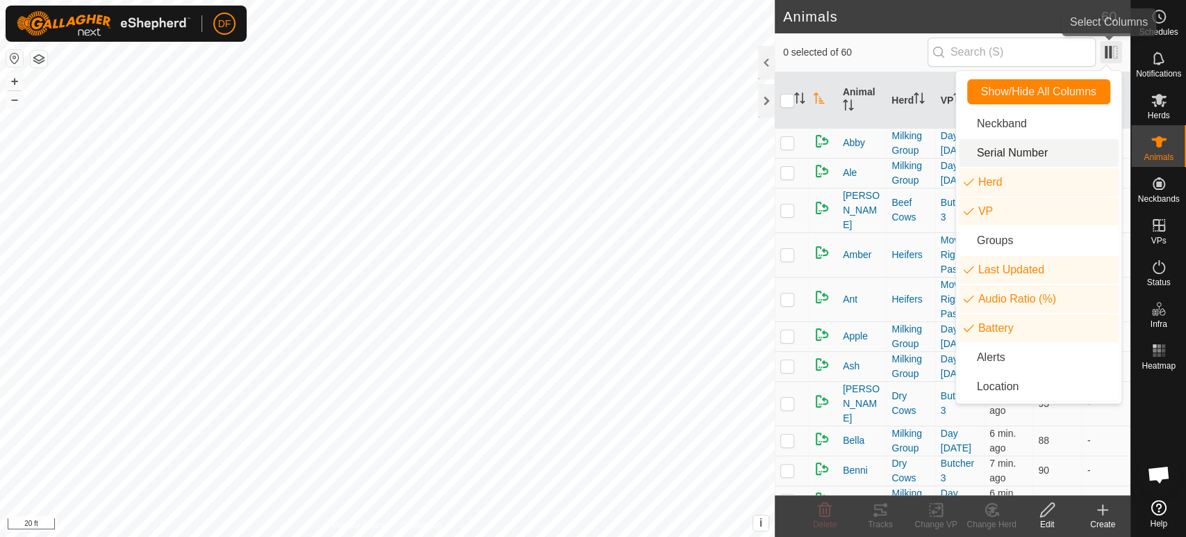
click at [1111, 56] on span at bounding box center [1111, 52] width 22 height 22
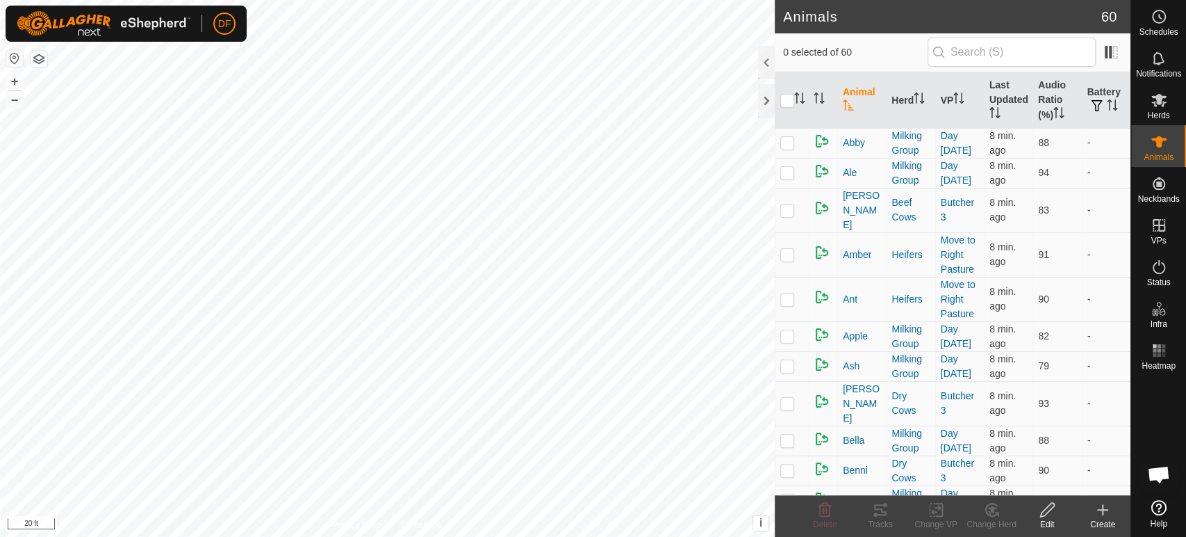
scroll to position [7282, 0]
